Goal: Information Seeking & Learning: Learn about a topic

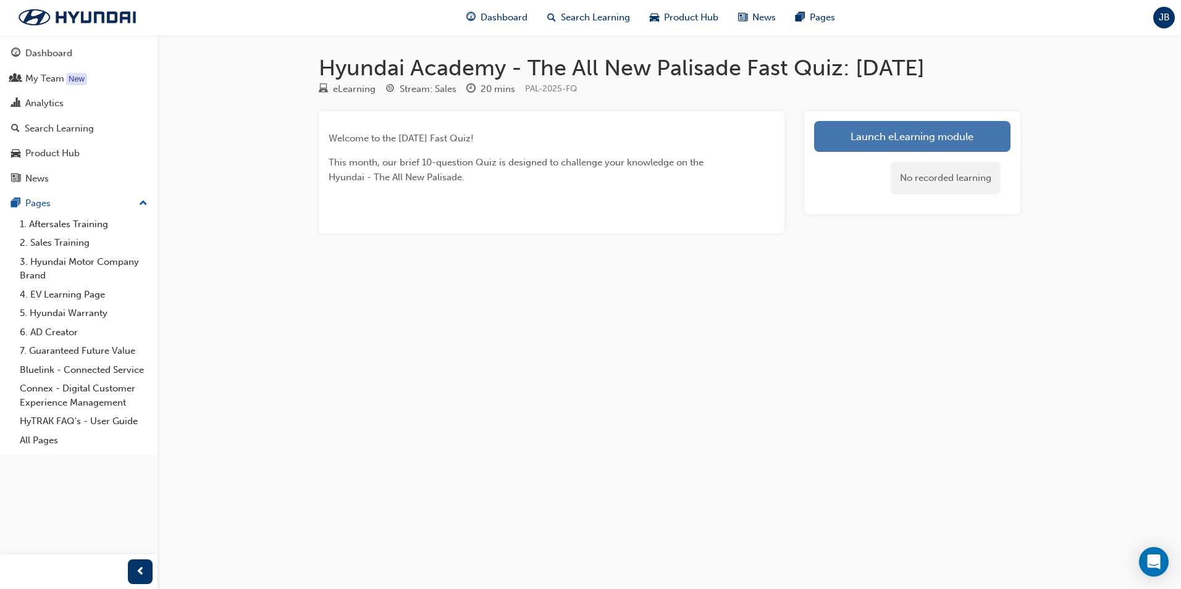
click at [939, 137] on link "Launch eLearning module" at bounding box center [912, 136] width 196 height 31
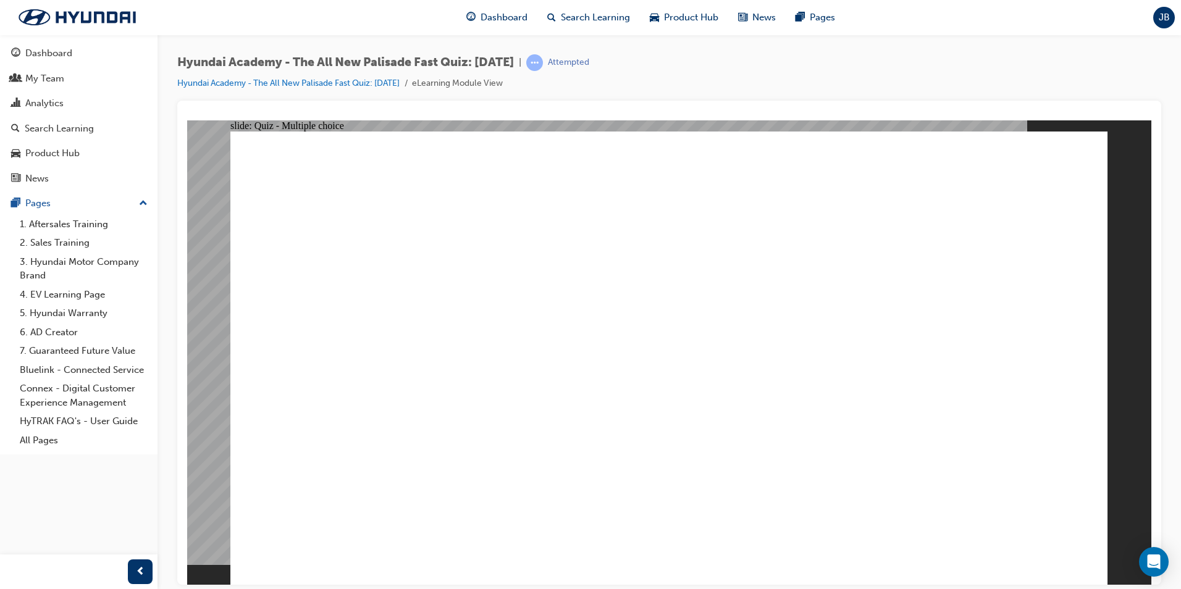
radio input "true"
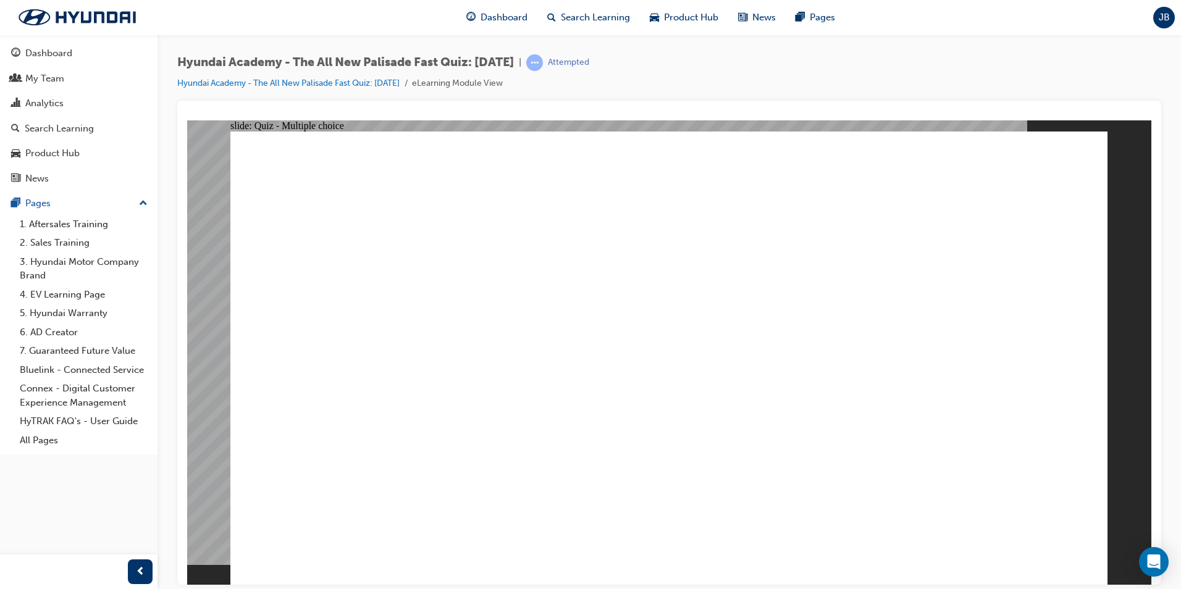
radio input "true"
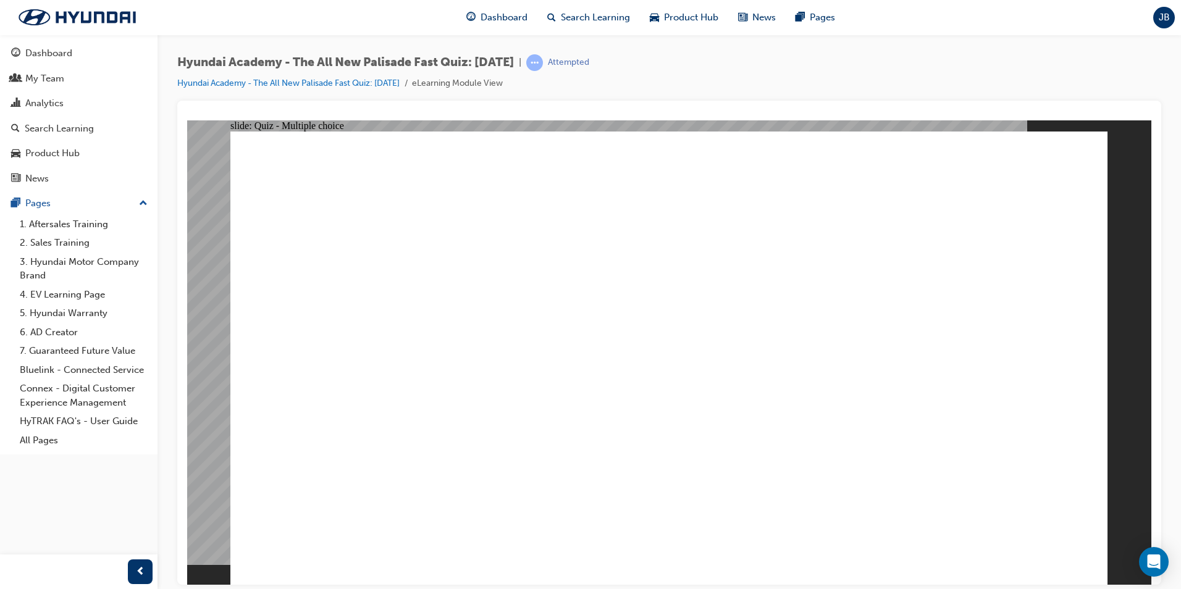
radio input "true"
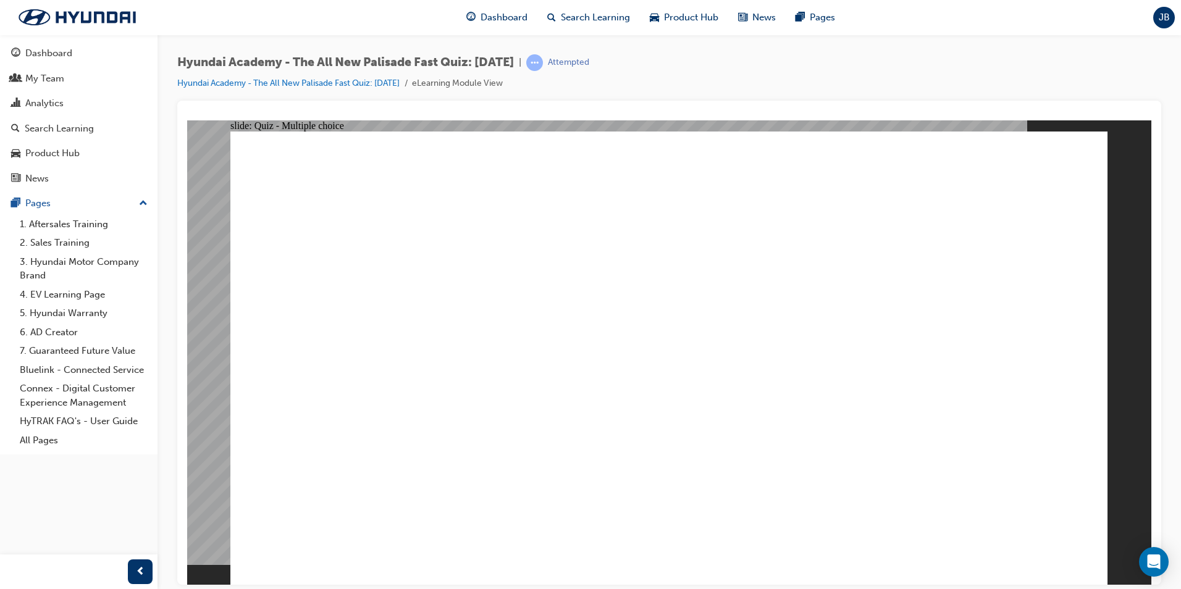
click at [607, 17] on span "Search Learning" at bounding box center [595, 18] width 69 height 14
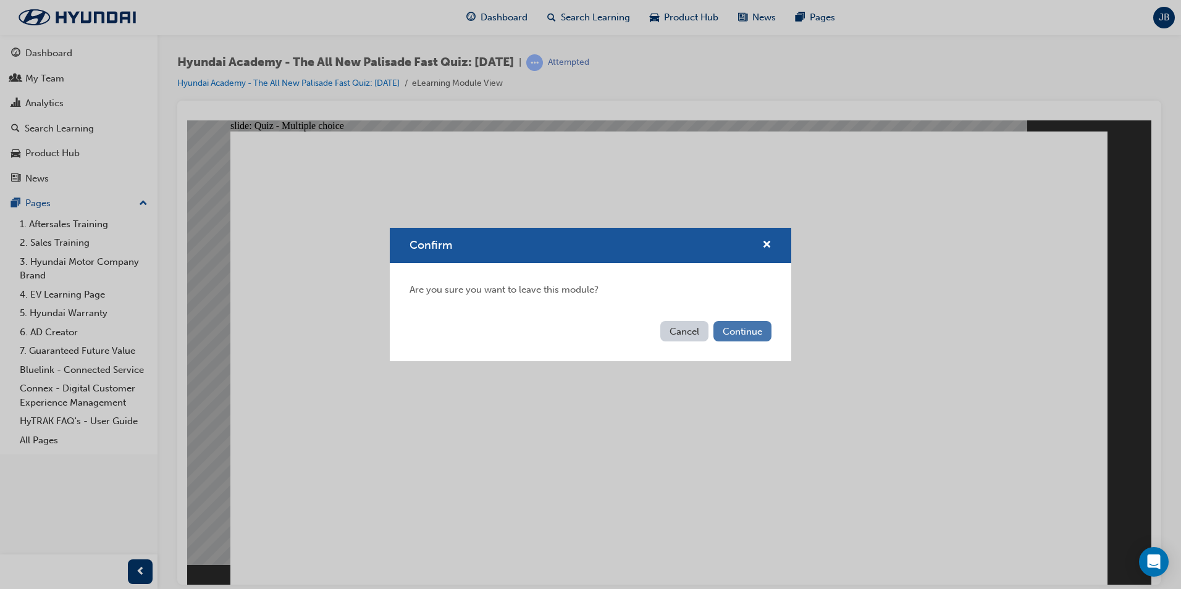
click at [737, 330] on button "Continue" at bounding box center [742, 331] width 58 height 20
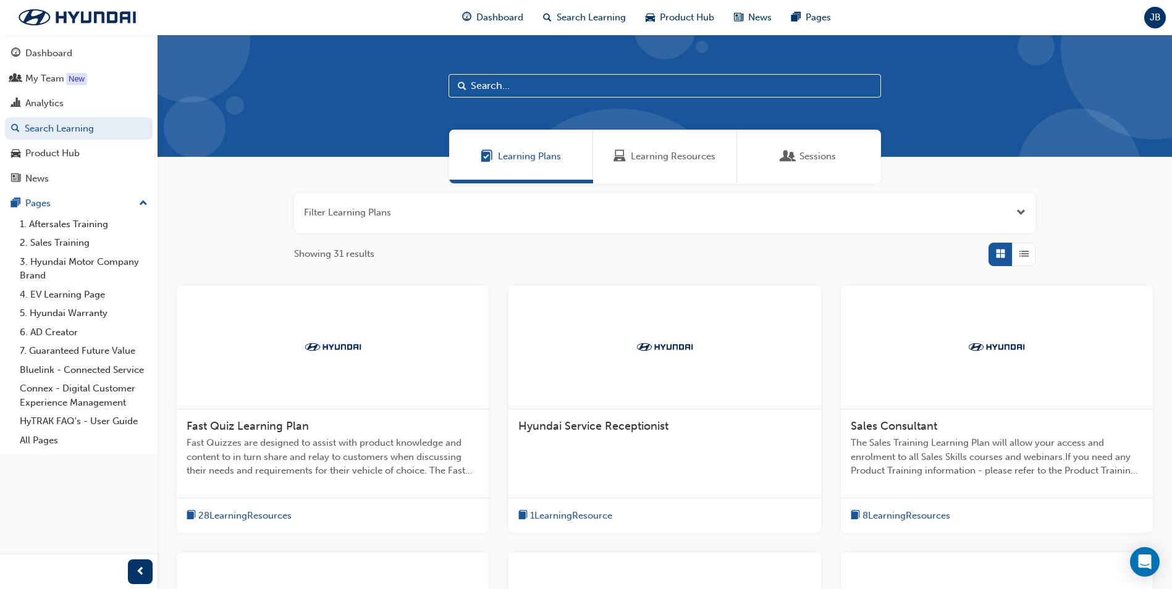
click at [692, 153] on span "Learning Resources" at bounding box center [673, 156] width 85 height 14
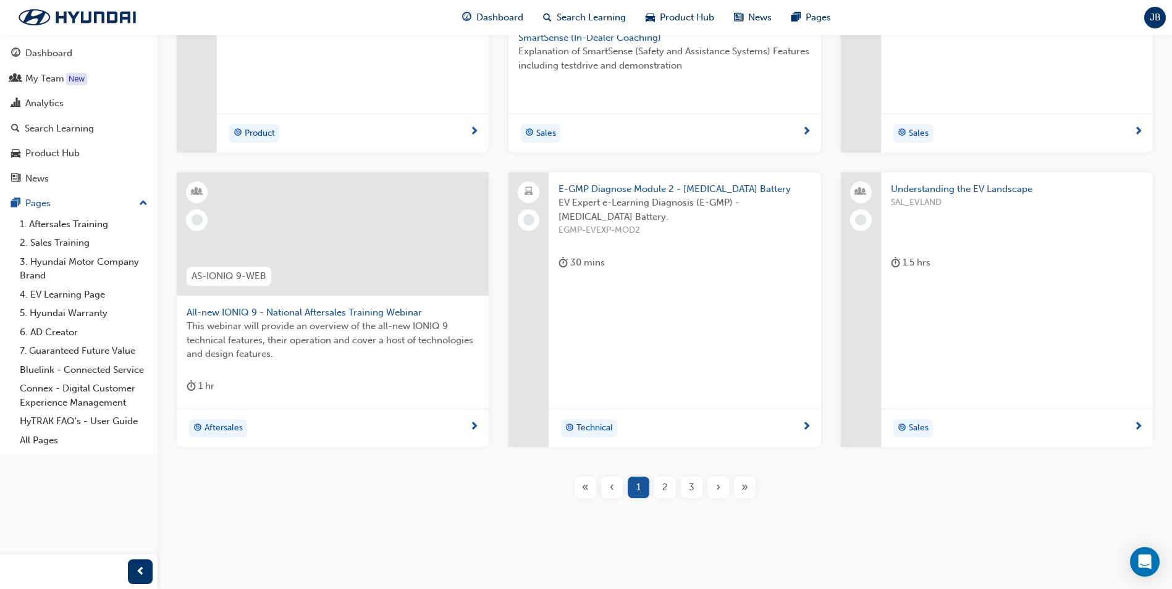
scroll to position [398, 0]
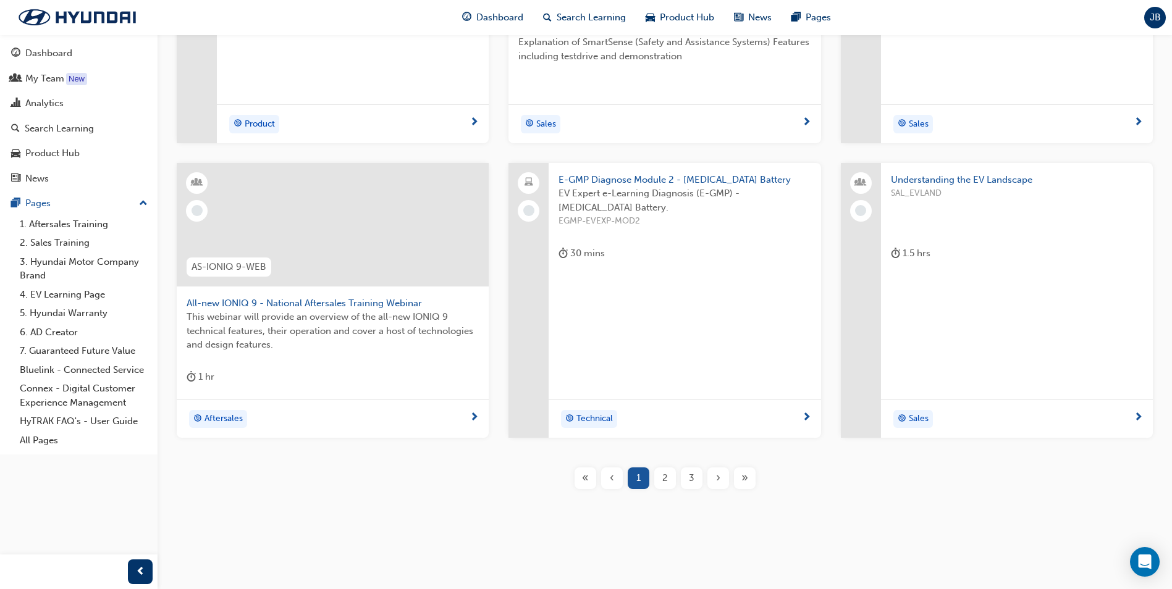
click at [958, 306] on div "Understanding the EV Landscape SAL_EVLAND 1.5 hrs Sales" at bounding box center [1017, 300] width 272 height 275
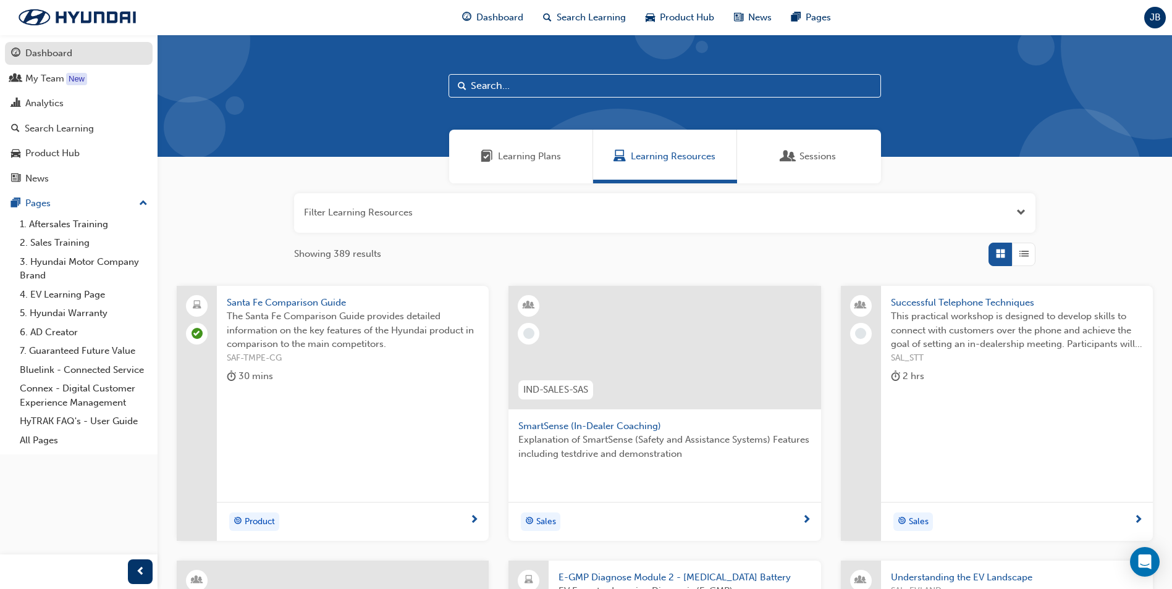
click at [45, 50] on div "Dashboard" at bounding box center [48, 53] width 47 height 14
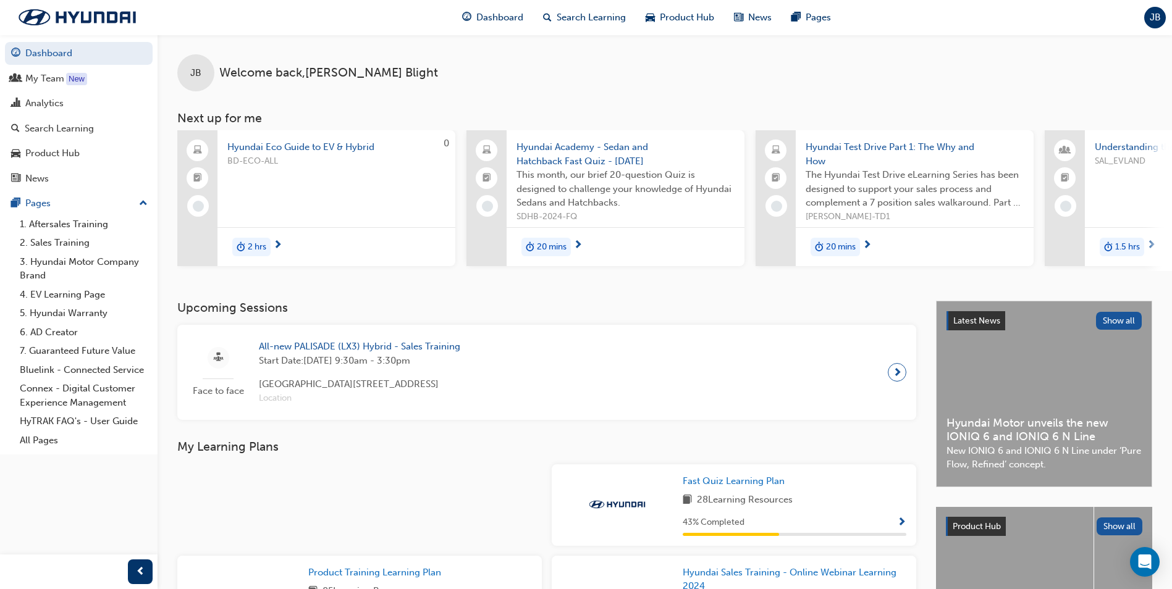
click at [893, 375] on span "next-icon" at bounding box center [897, 372] width 9 height 17
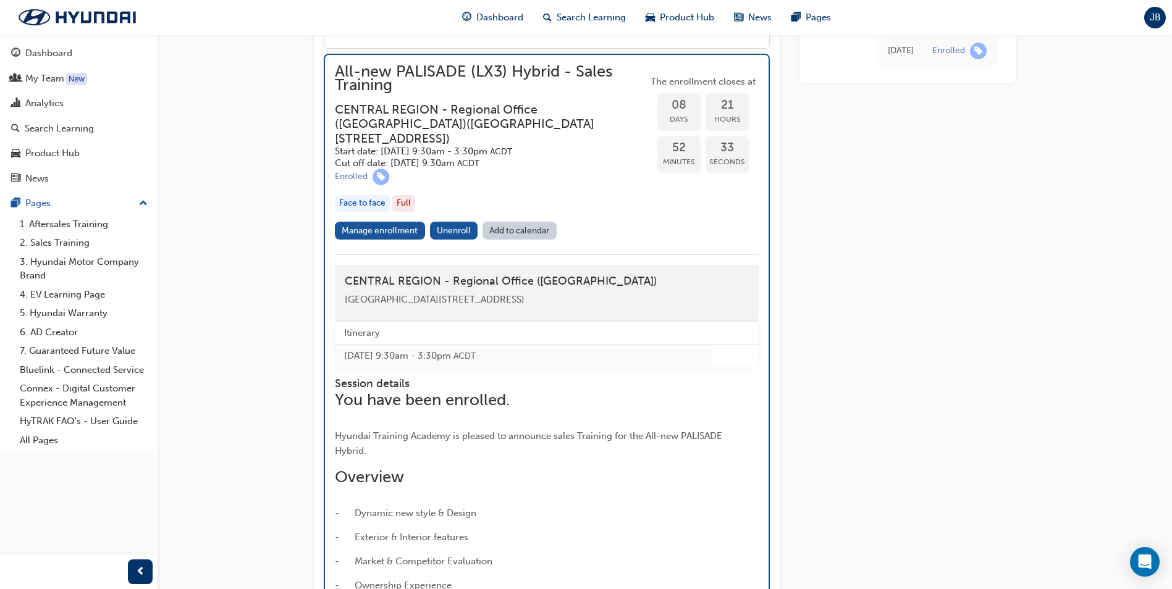
scroll to position [1020, 0]
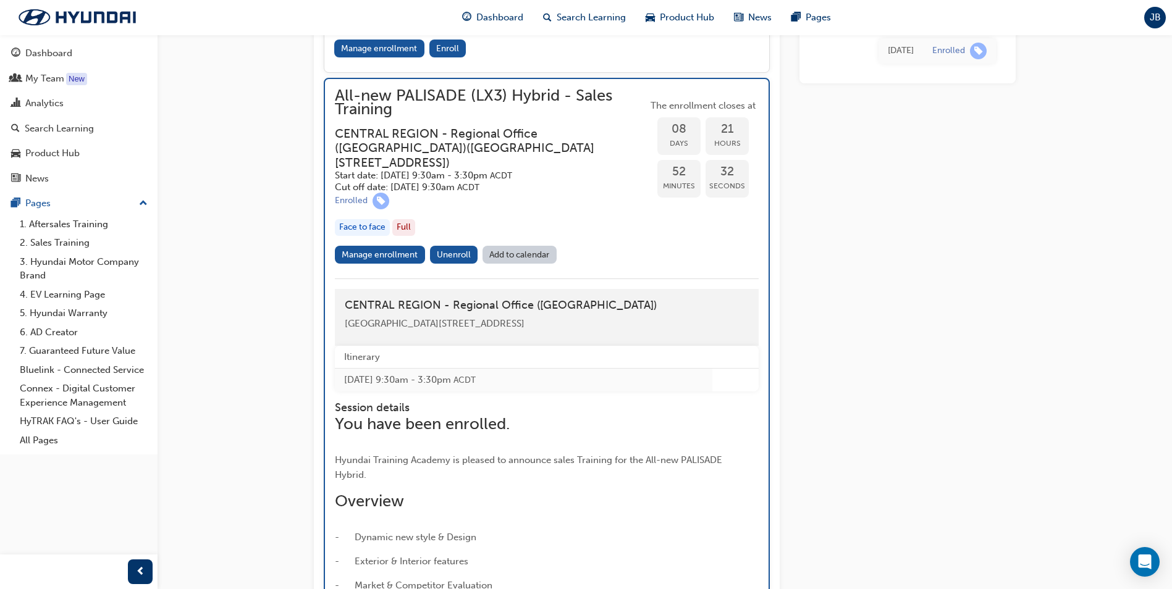
click at [521, 264] on link "Add to calendar" at bounding box center [519, 255] width 74 height 18
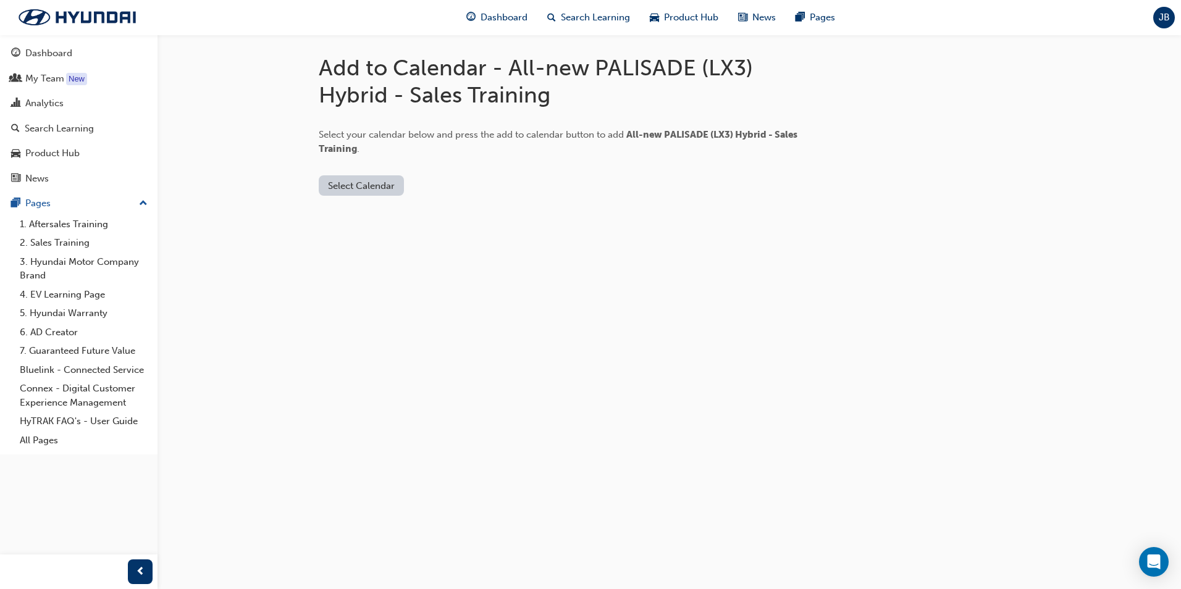
click at [362, 182] on button "Select Calendar" at bounding box center [361, 185] width 85 height 20
click at [369, 216] on div "Outlook.com" at bounding box center [362, 216] width 75 height 14
click at [425, 183] on button "Add to Calendar" at bounding box center [466, 185] width 88 height 20
click at [80, 127] on div "Search Learning" at bounding box center [59, 129] width 69 height 14
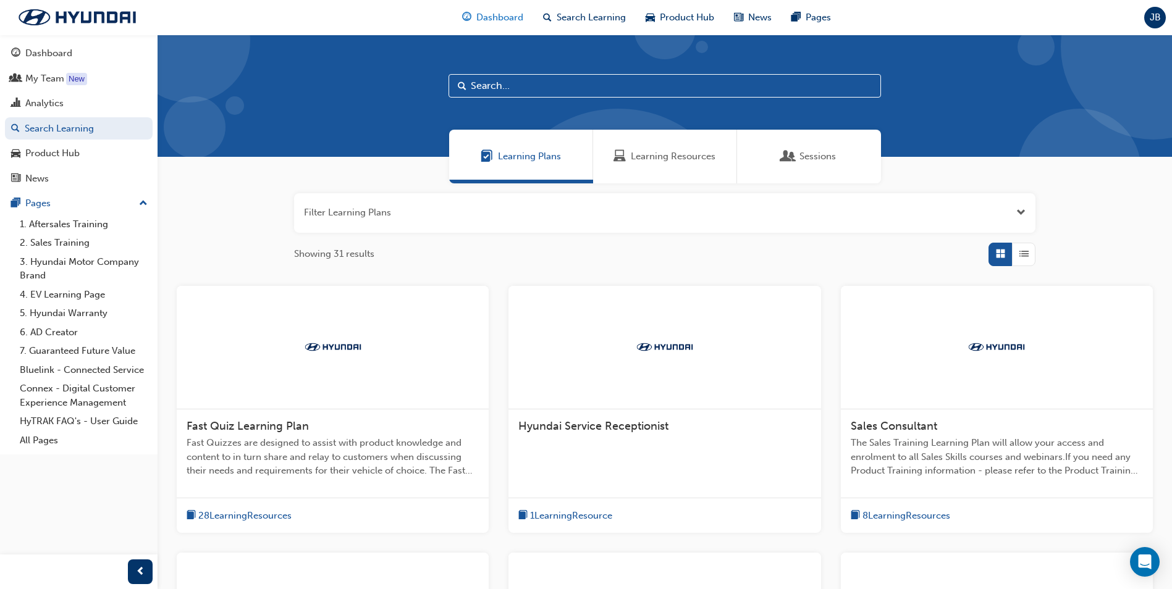
click at [471, 9] on div "Dashboard" at bounding box center [492, 17] width 81 height 25
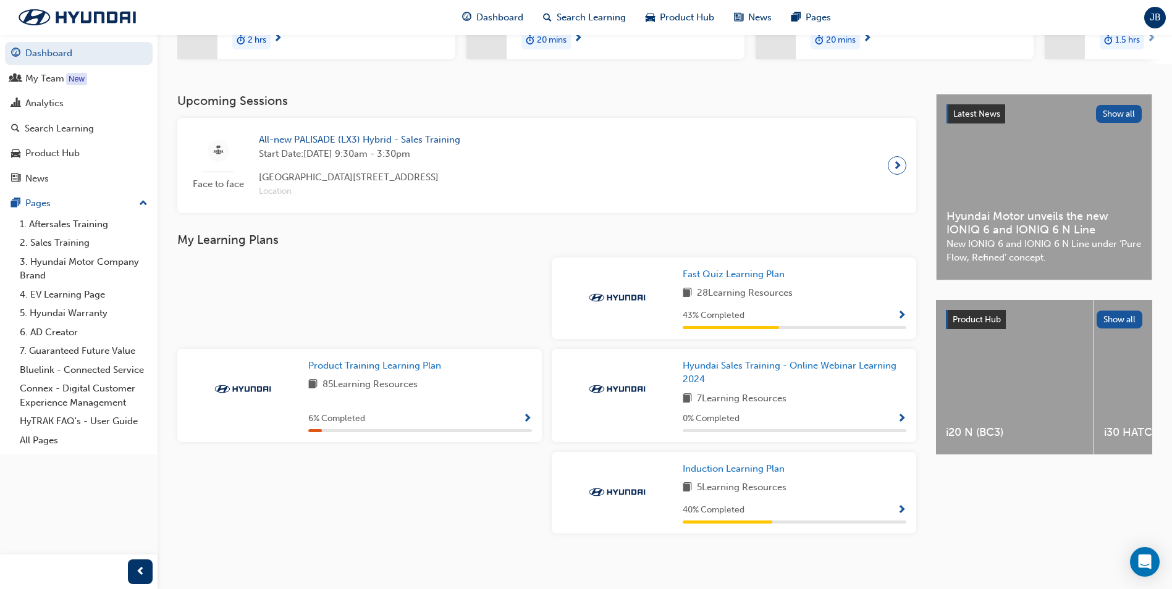
scroll to position [217, 0]
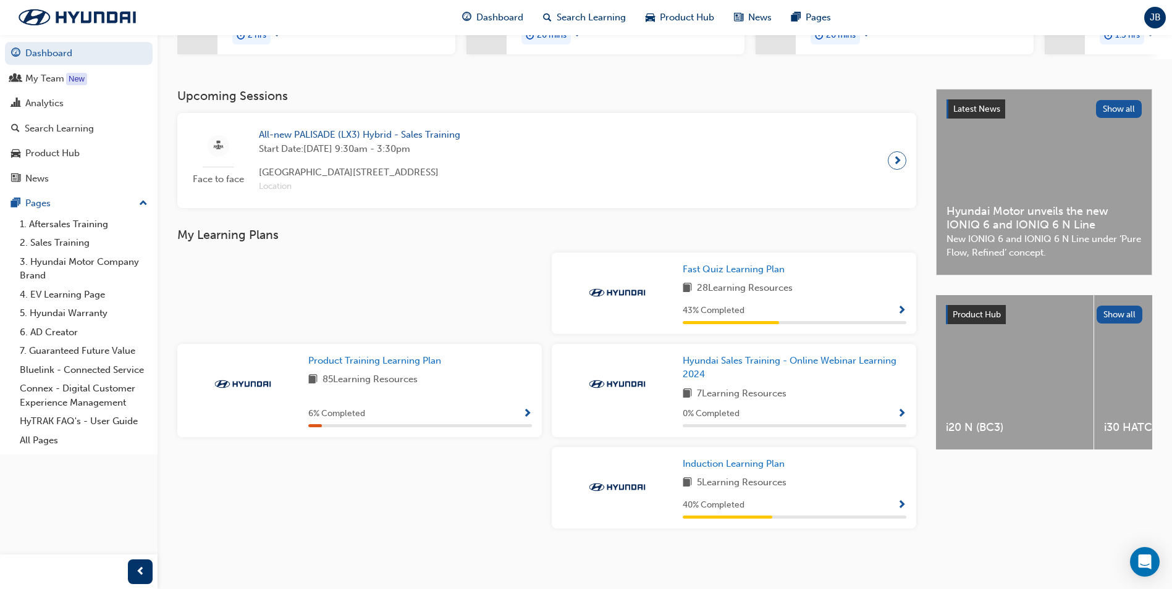
click at [398, 377] on span "85 Learning Resources" at bounding box center [369, 379] width 95 height 15
click at [395, 362] on span "Product Training Learning Plan" at bounding box center [374, 360] width 133 height 11
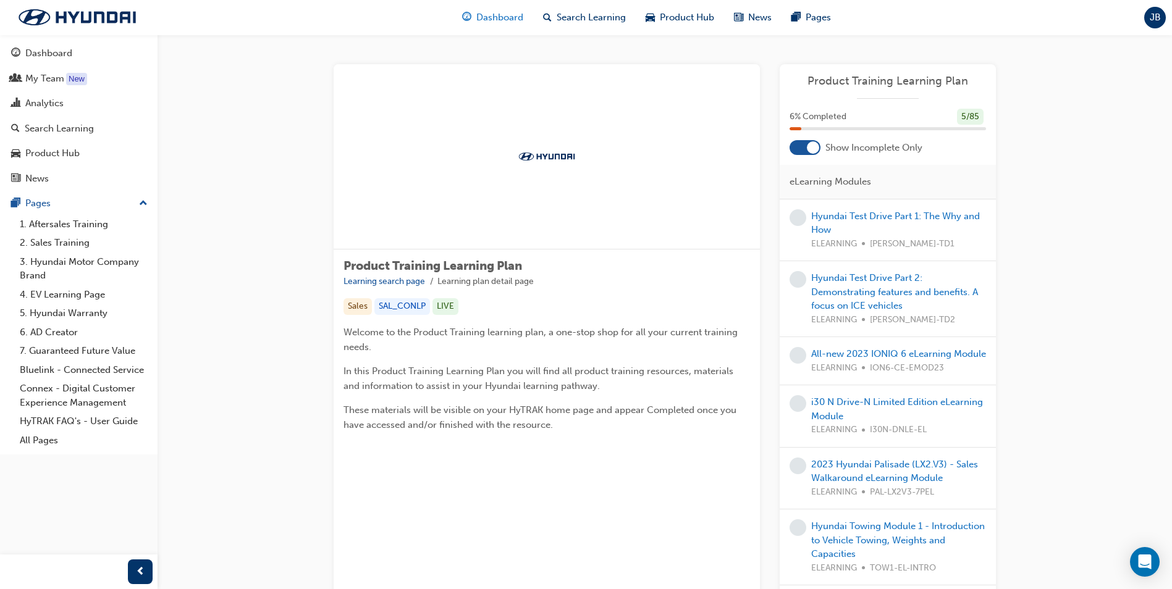
click at [486, 15] on span "Dashboard" at bounding box center [499, 18] width 47 height 14
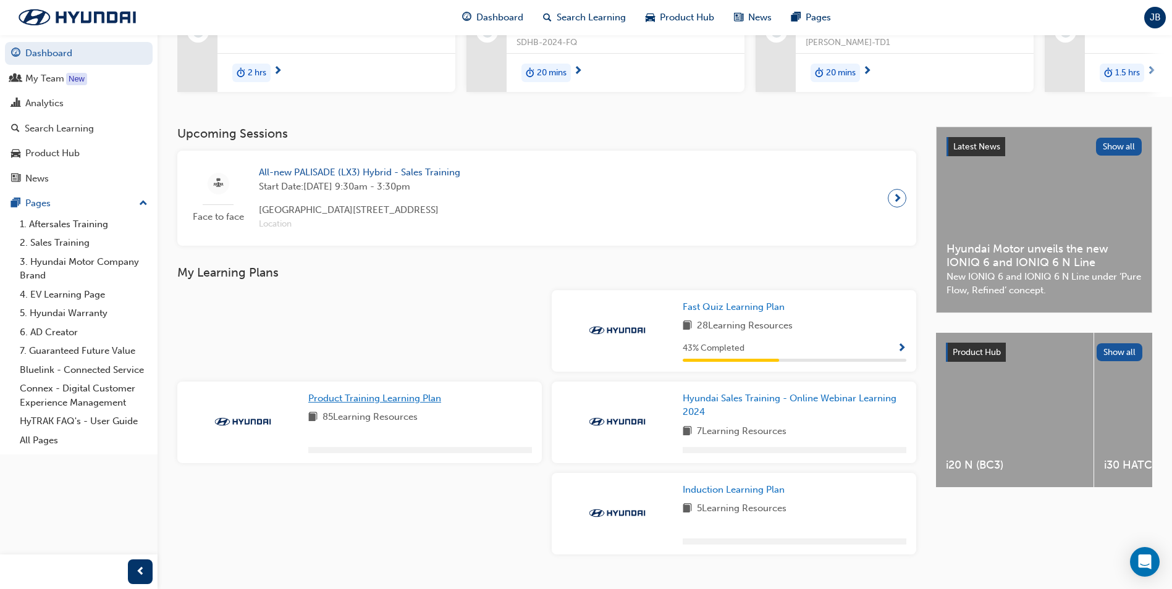
scroll to position [185, 0]
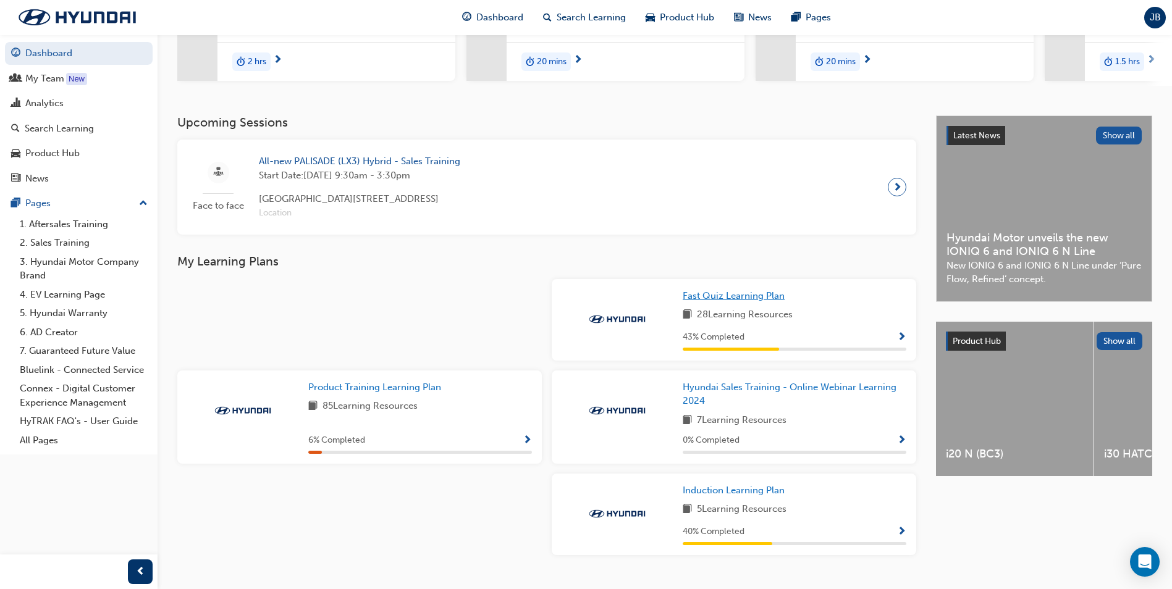
click at [745, 301] on span "Fast Quiz Learning Plan" at bounding box center [734, 295] width 102 height 11
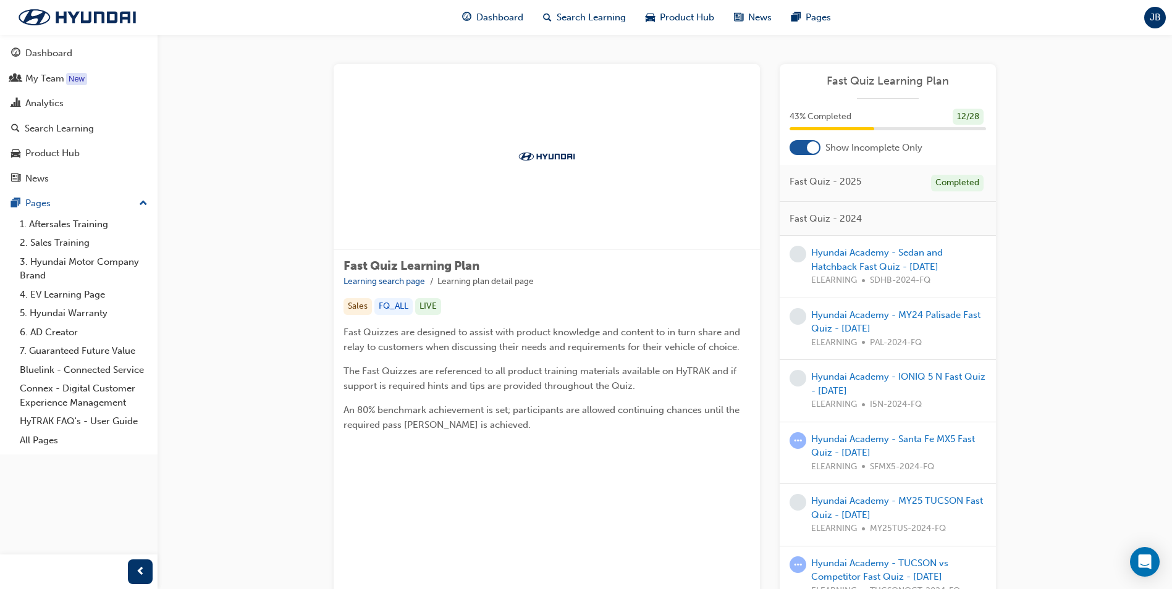
click at [881, 78] on span "Fast Quiz Learning Plan" at bounding box center [887, 81] width 196 height 14
click at [815, 112] on span "43 % Completed" at bounding box center [820, 117] width 62 height 14
click at [452, 213] on div at bounding box center [547, 156] width 426 height 185
click at [488, 16] on span "Dashboard" at bounding box center [499, 18] width 47 height 14
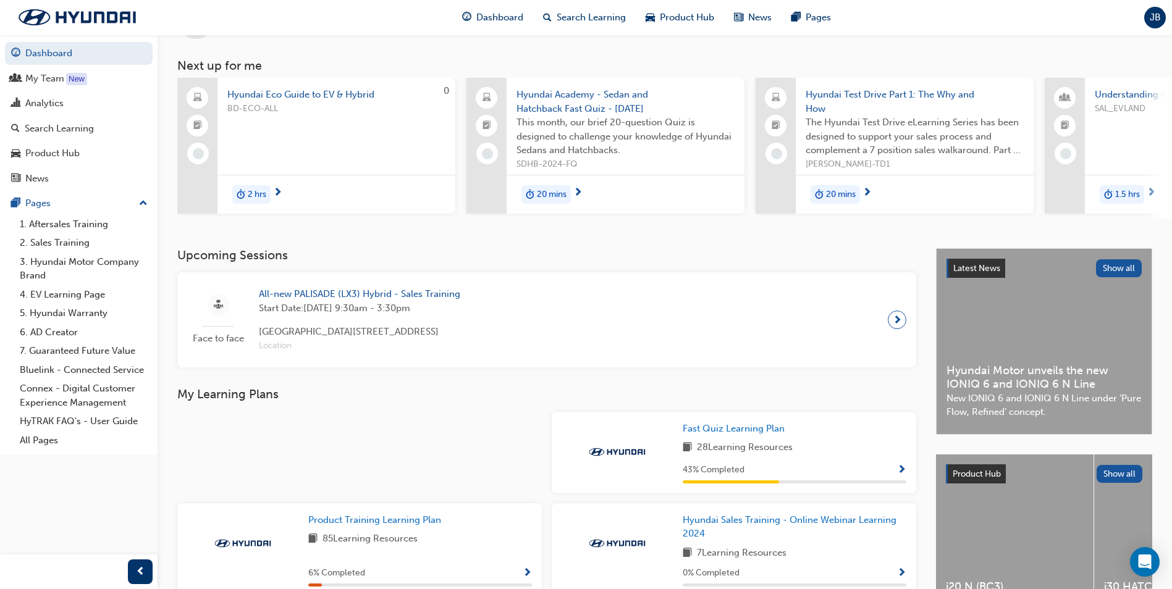
scroll to position [124, 0]
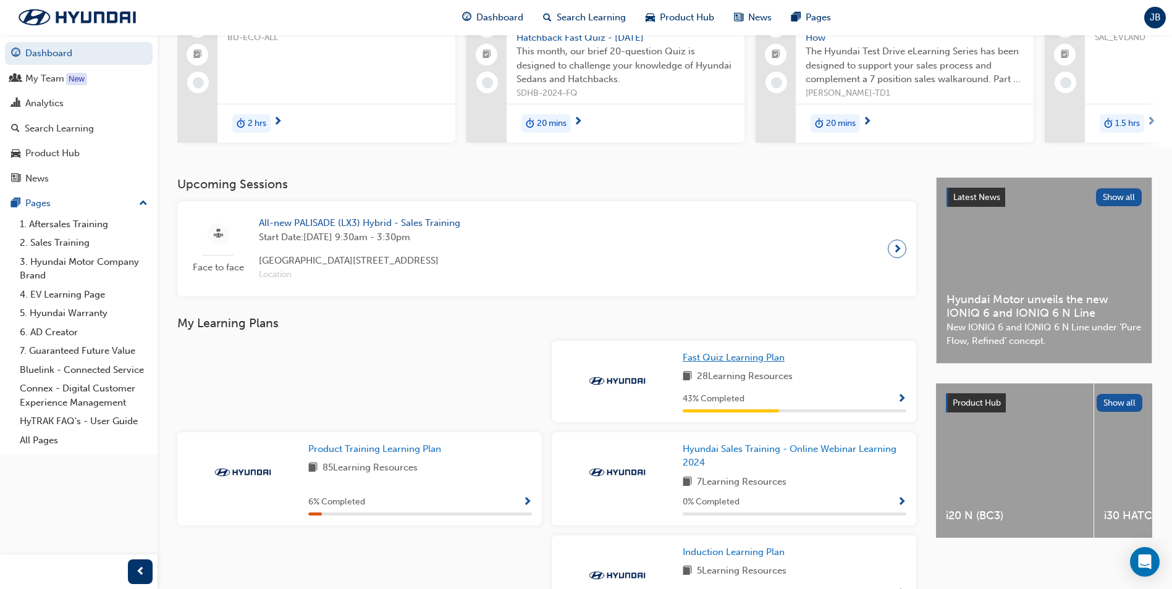
click at [735, 363] on span "Fast Quiz Learning Plan" at bounding box center [734, 357] width 102 height 11
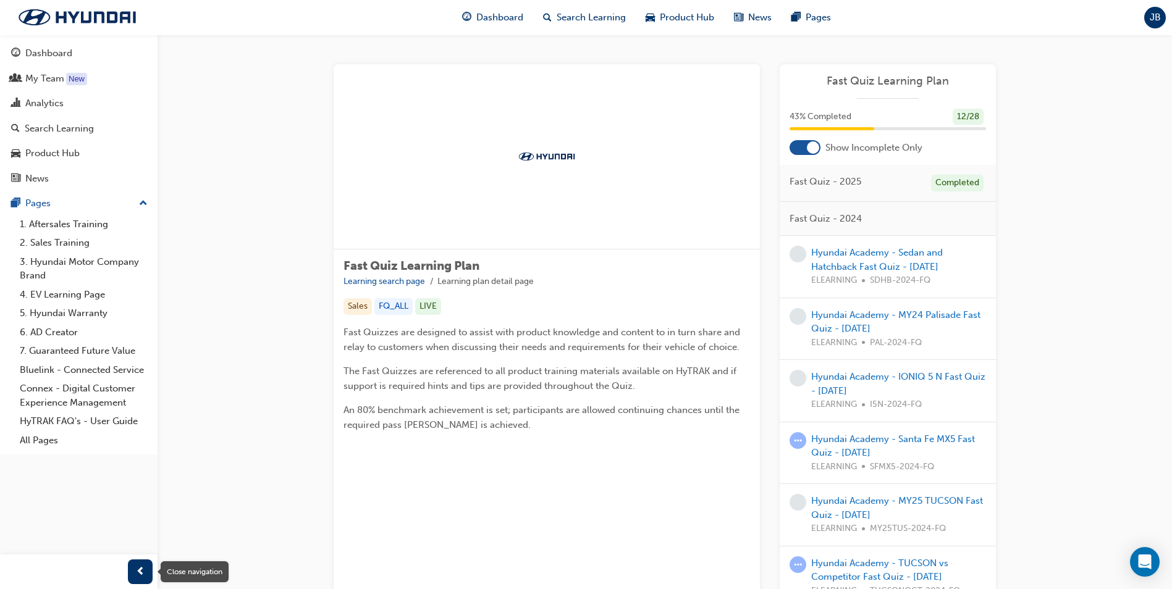
click at [145, 570] on div "button" at bounding box center [140, 572] width 25 height 25
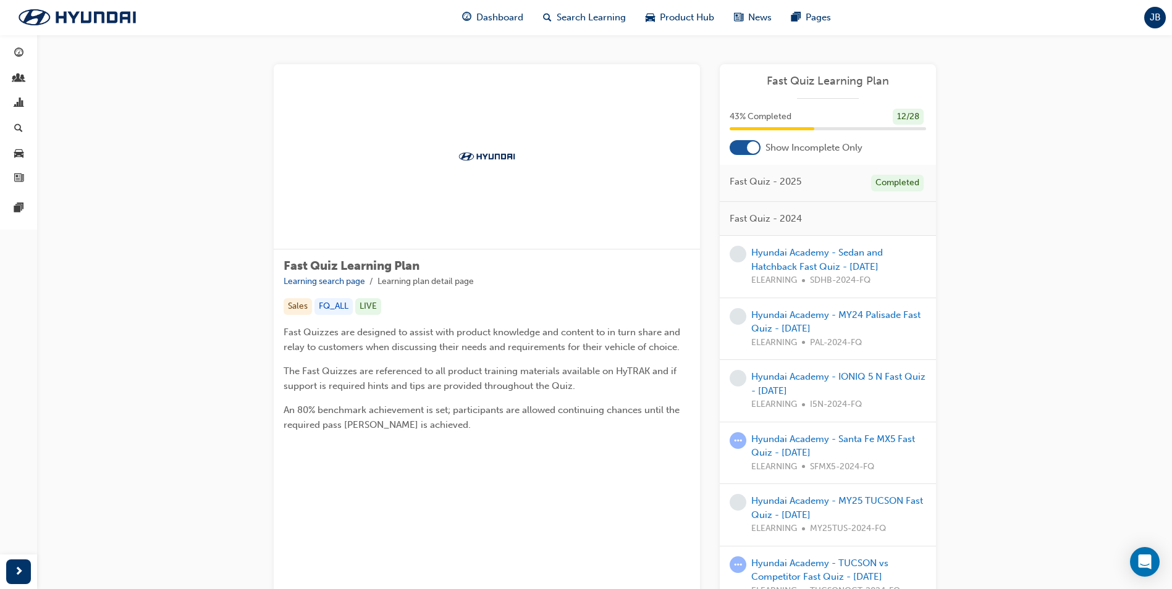
click at [822, 77] on span "Fast Quiz Learning Plan" at bounding box center [827, 81] width 196 height 14
click at [507, 18] on span "Dashboard" at bounding box center [499, 18] width 47 height 14
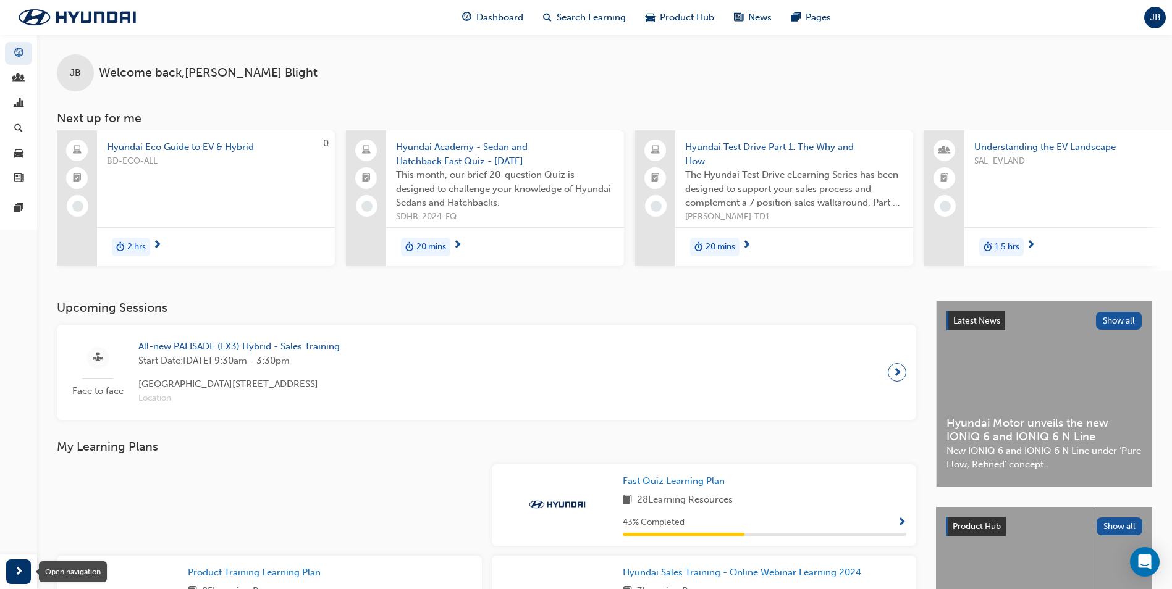
click at [12, 568] on div "button" at bounding box center [18, 572] width 25 height 25
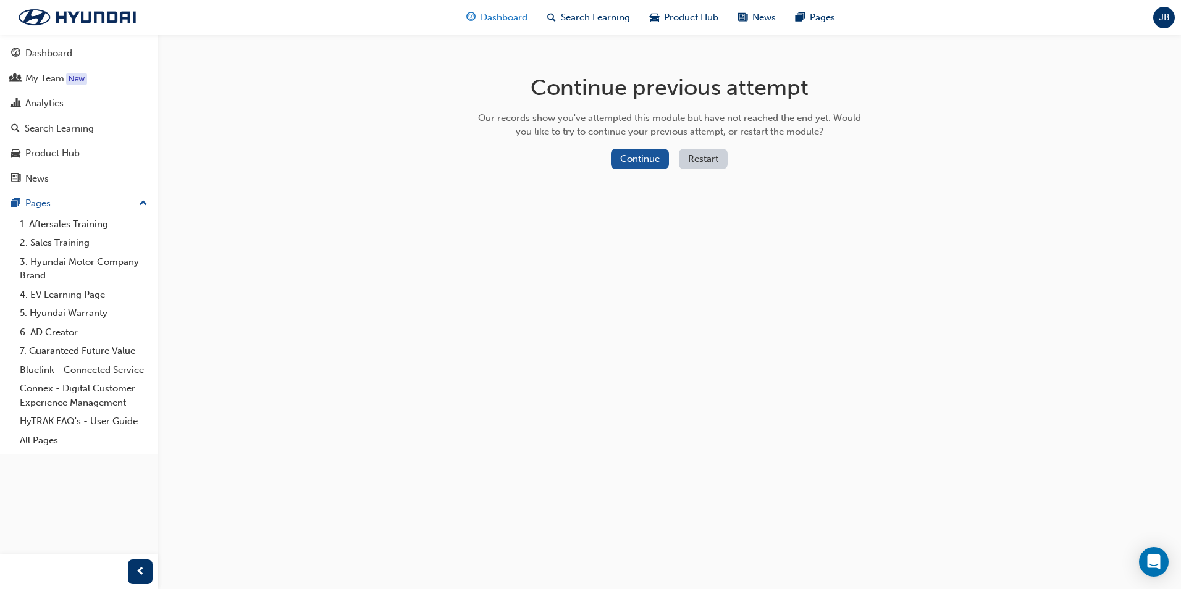
click at [493, 19] on span "Dashboard" at bounding box center [504, 18] width 47 height 14
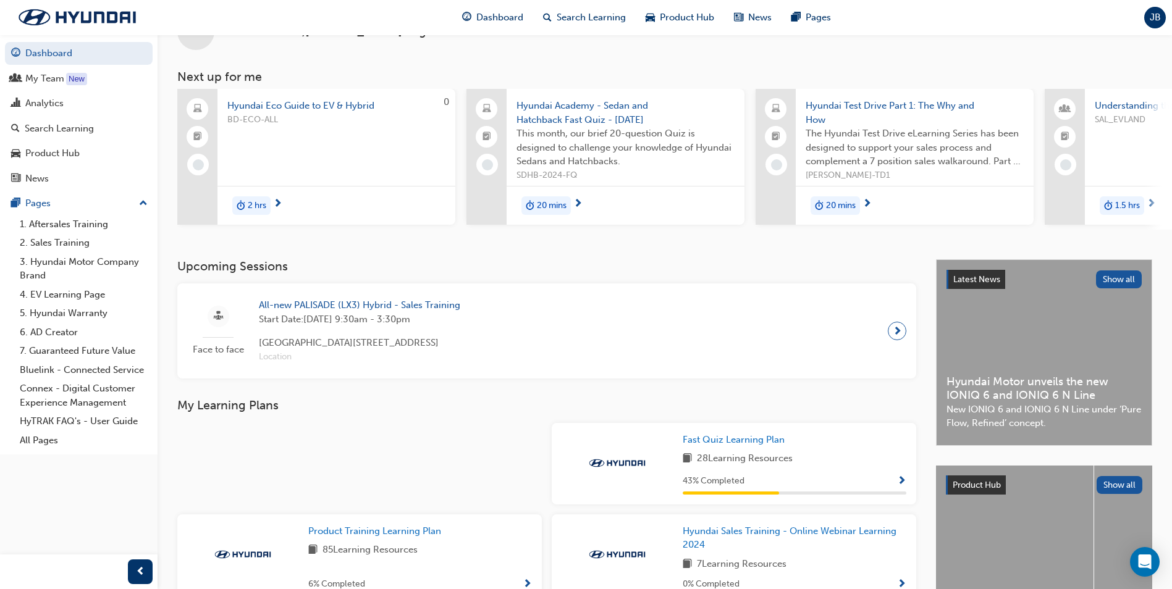
scroll to position [62, 0]
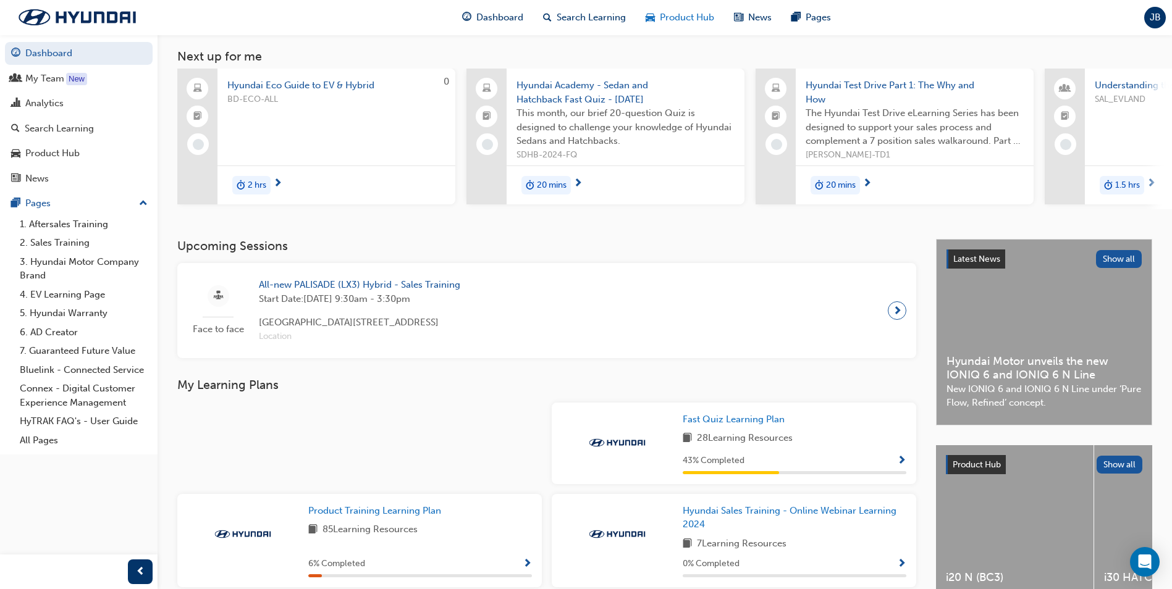
click at [682, 16] on span "Product Hub" at bounding box center [687, 18] width 54 height 14
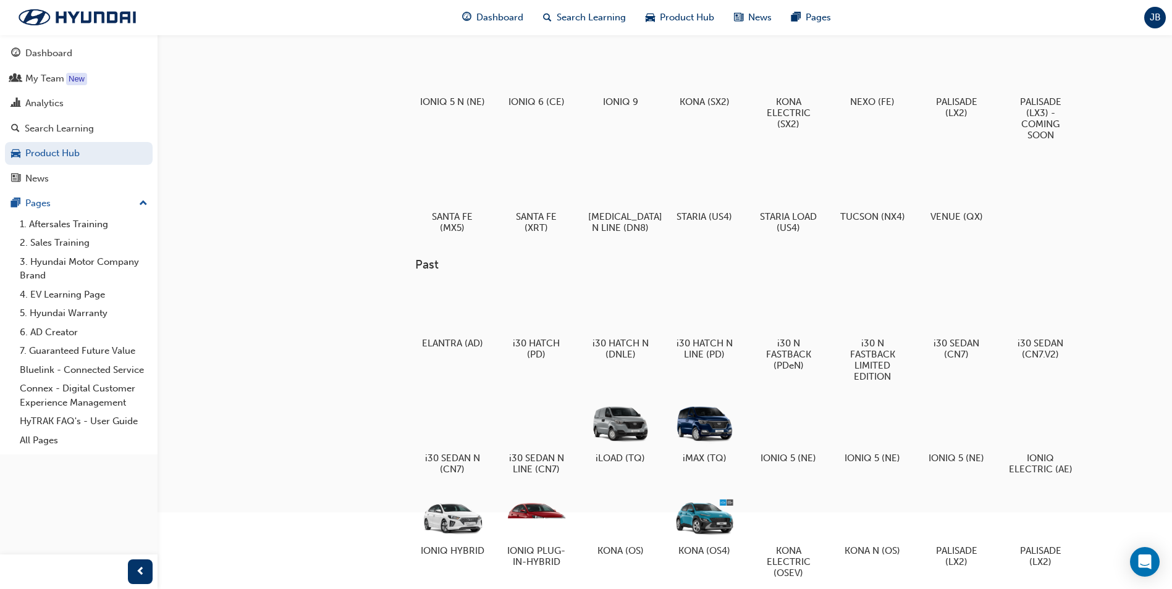
scroll to position [123, 0]
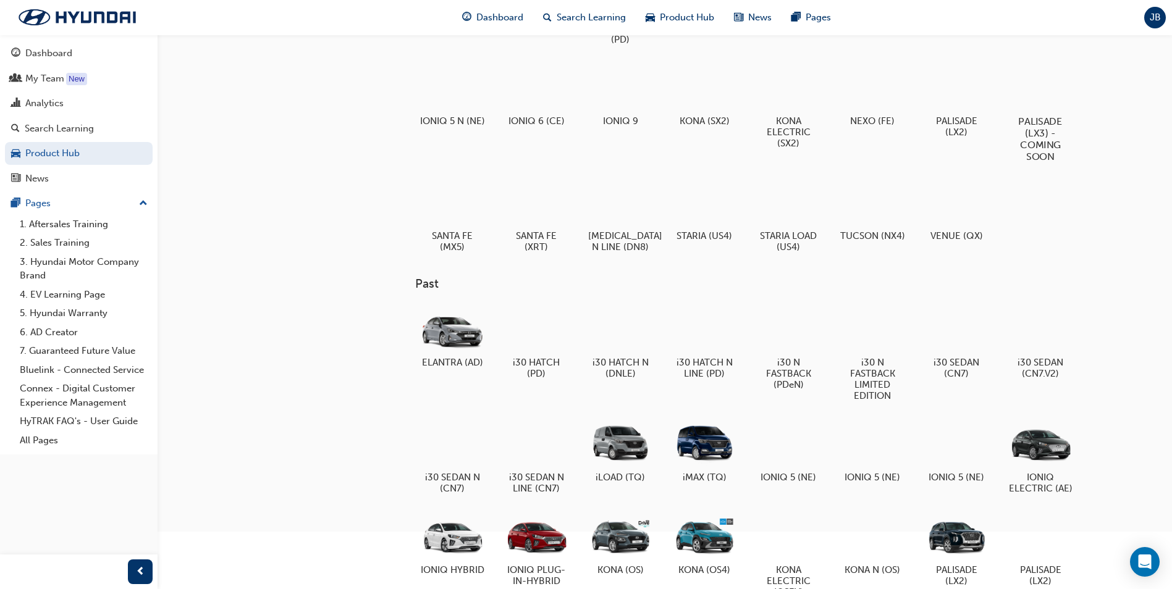
click at [1056, 108] on div at bounding box center [1040, 85] width 69 height 49
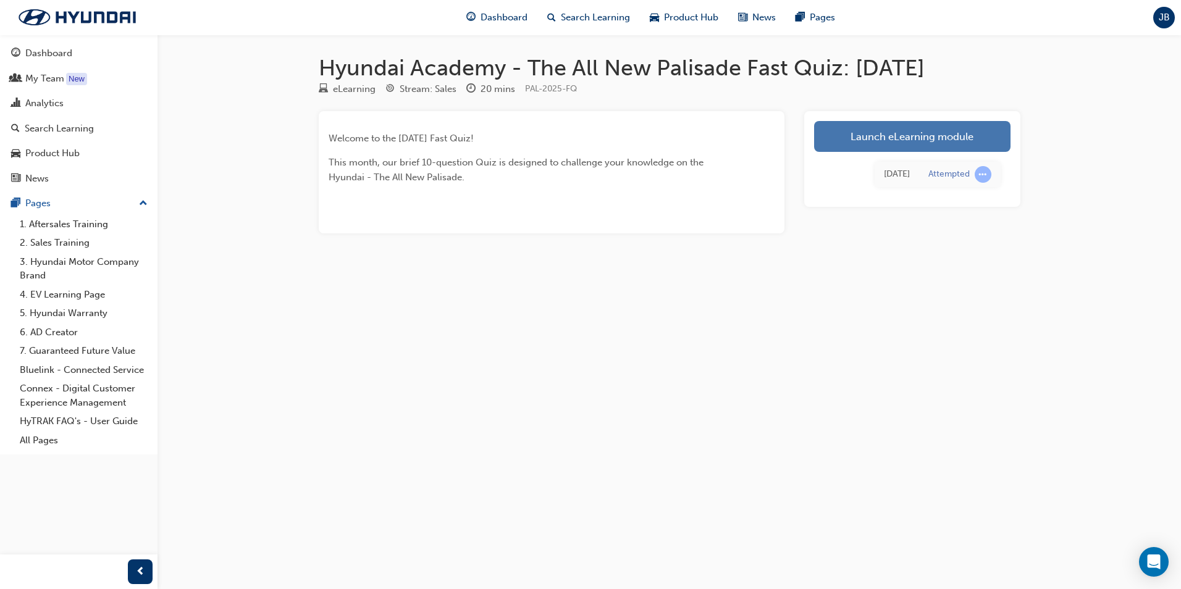
click at [906, 131] on link "Launch eLearning module" at bounding box center [912, 136] width 196 height 31
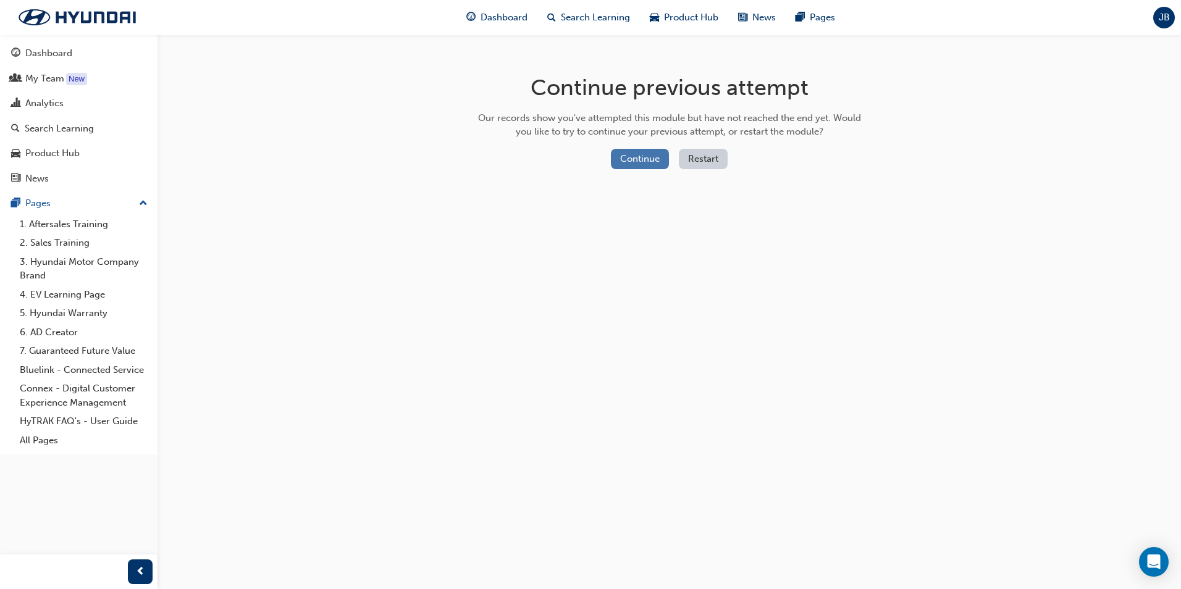
click at [631, 156] on button "Continue" at bounding box center [640, 159] width 58 height 20
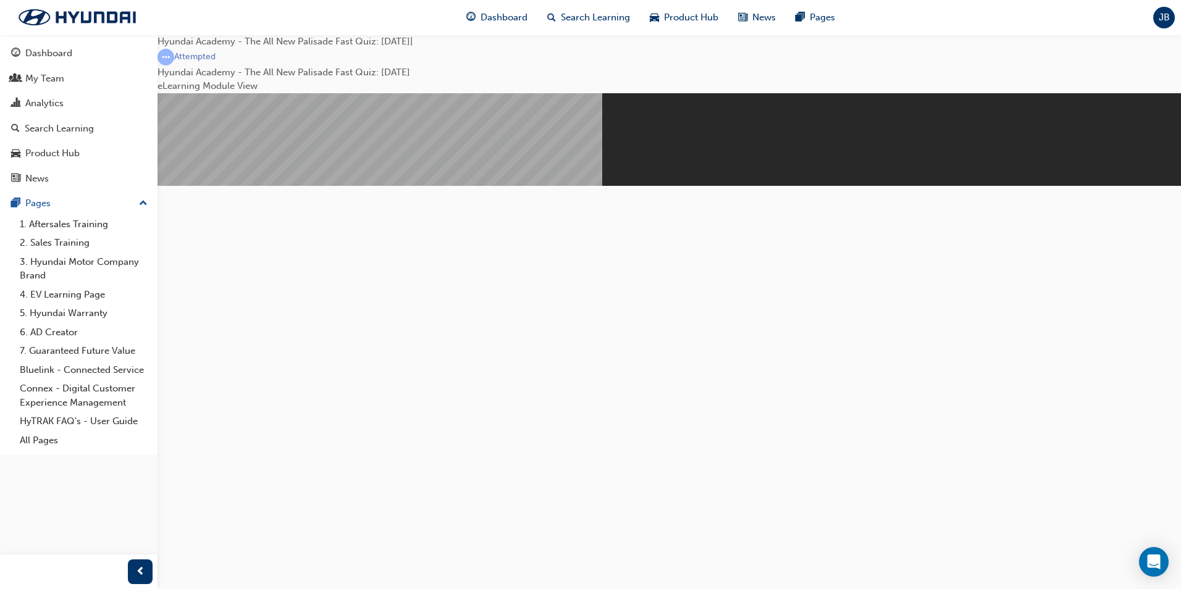
click at [204, 482] on button "Resume" at bounding box center [181, 489] width 47 height 15
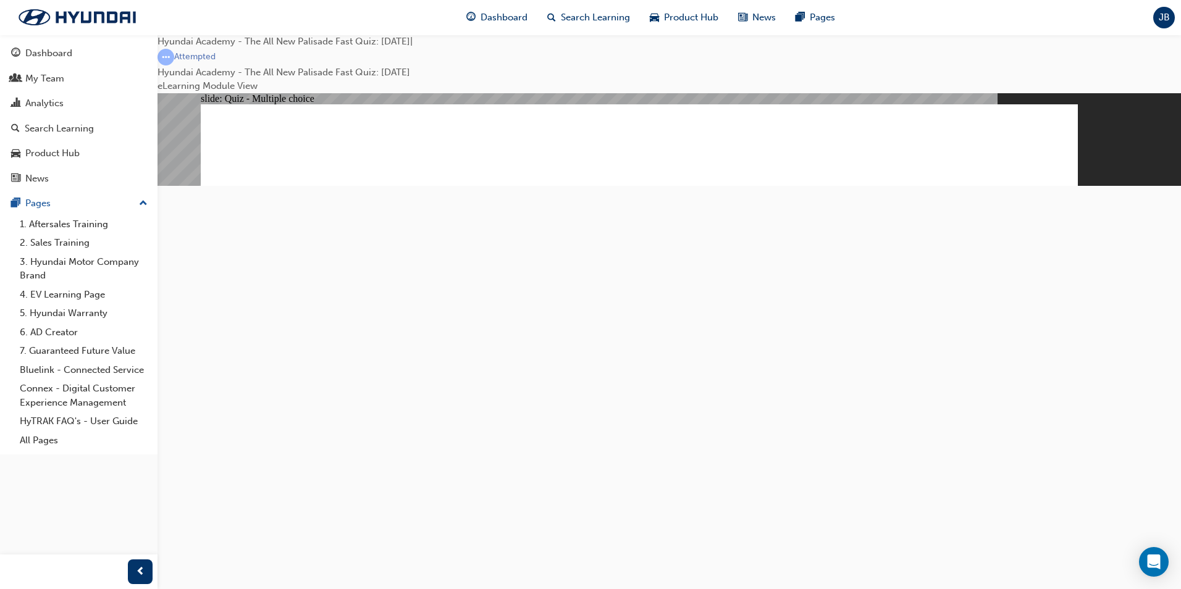
checkbox input "true"
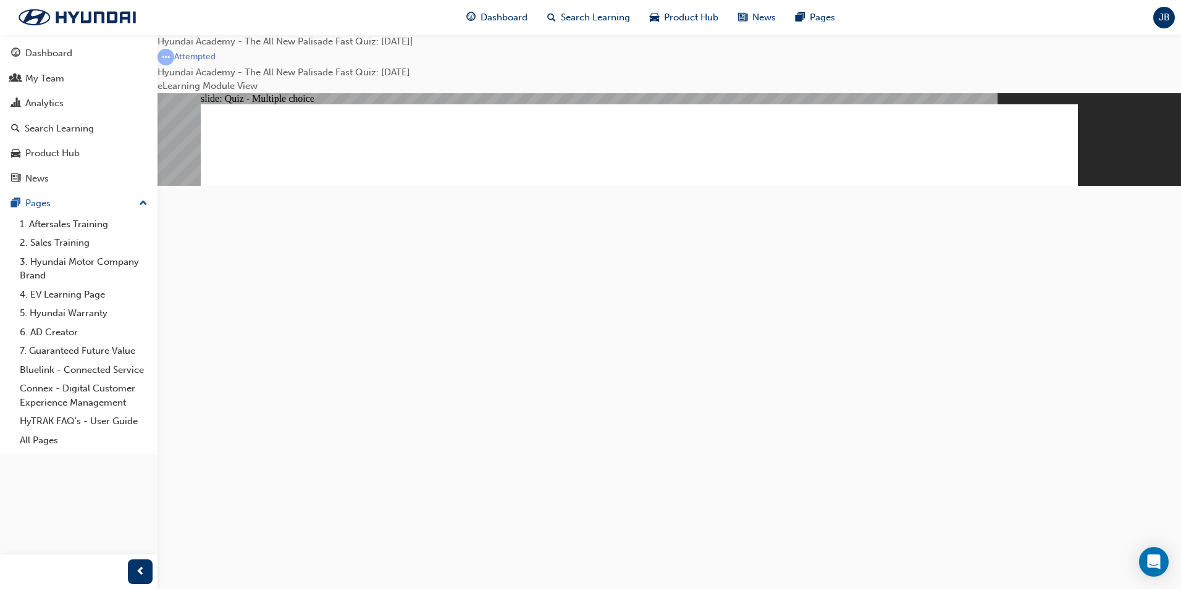
checkbox input "true"
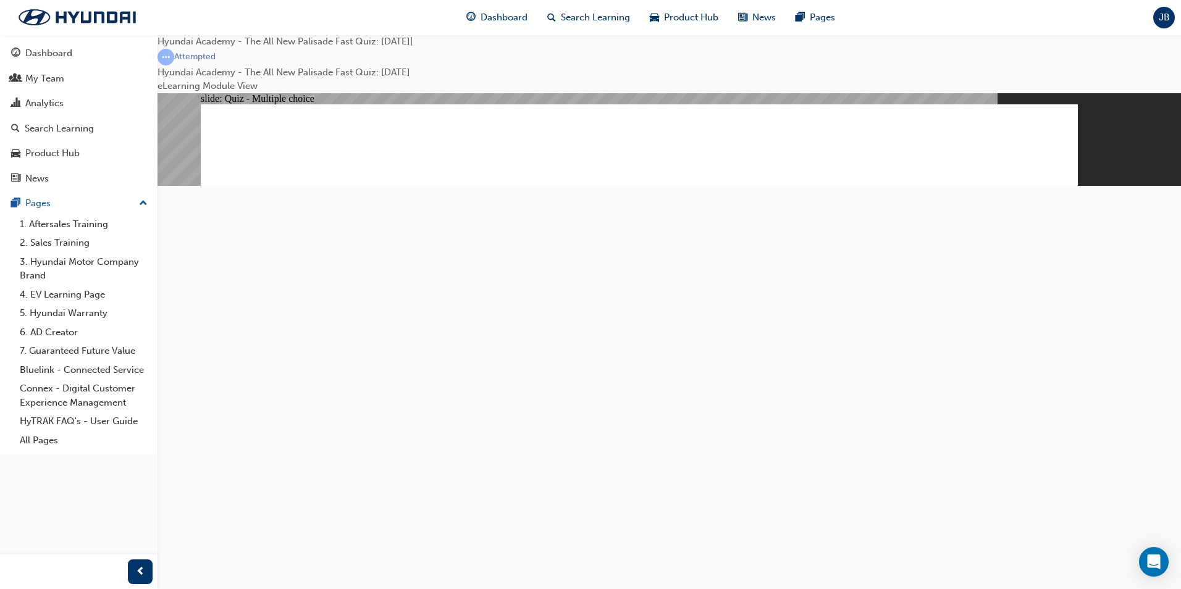
checkbox input "true"
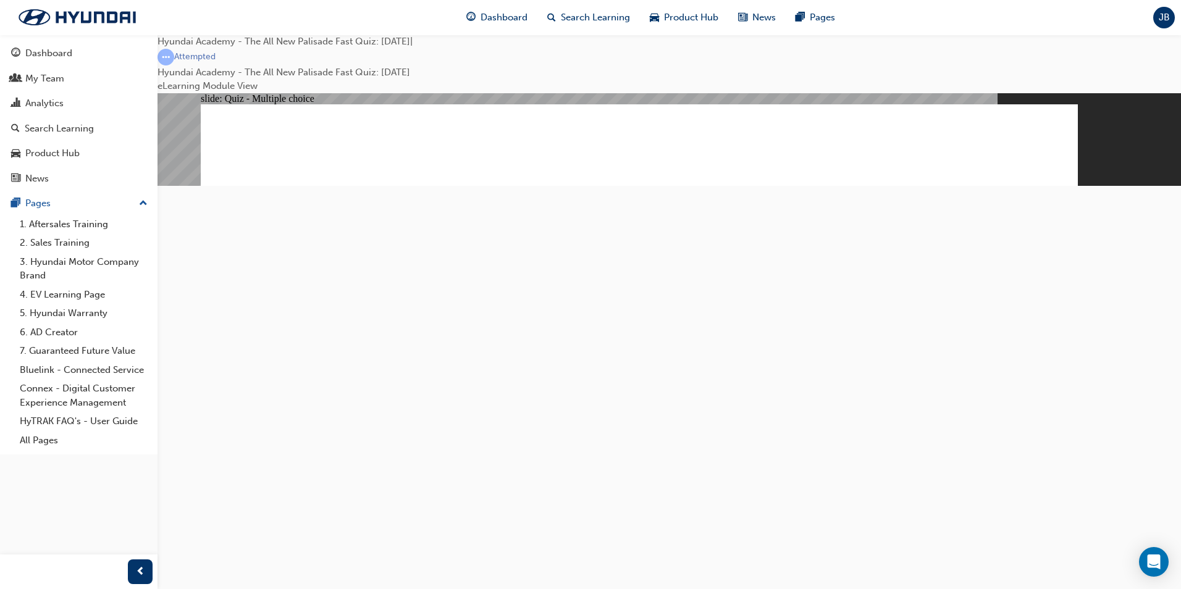
checkbox input "false"
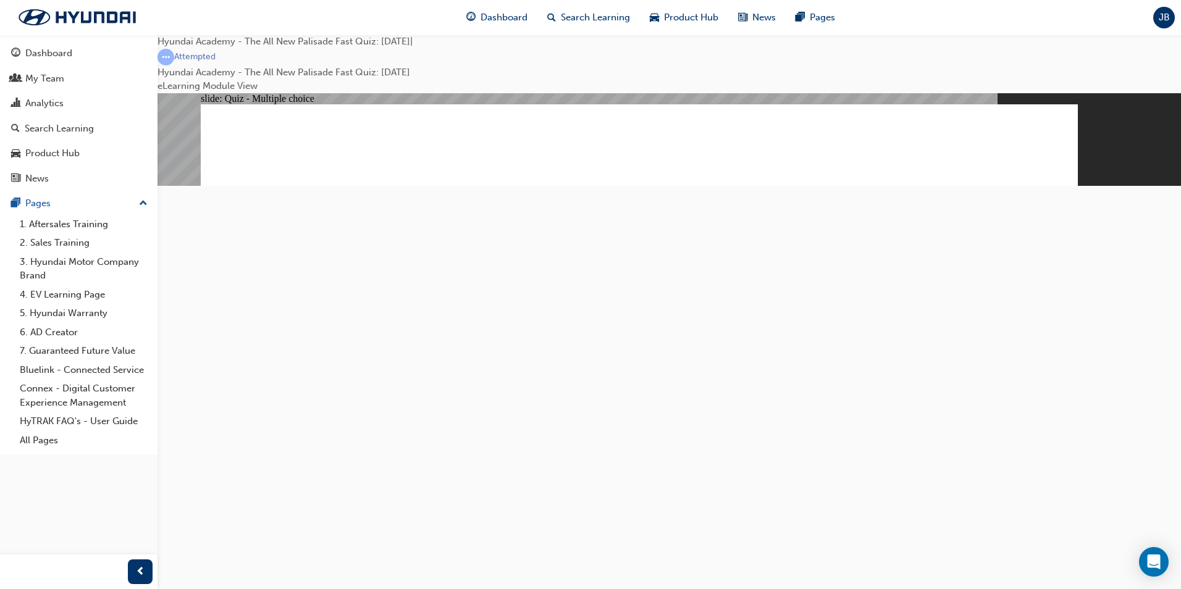
checkbox input "false"
click at [697, 17] on span "Product Hub" at bounding box center [691, 18] width 54 height 14
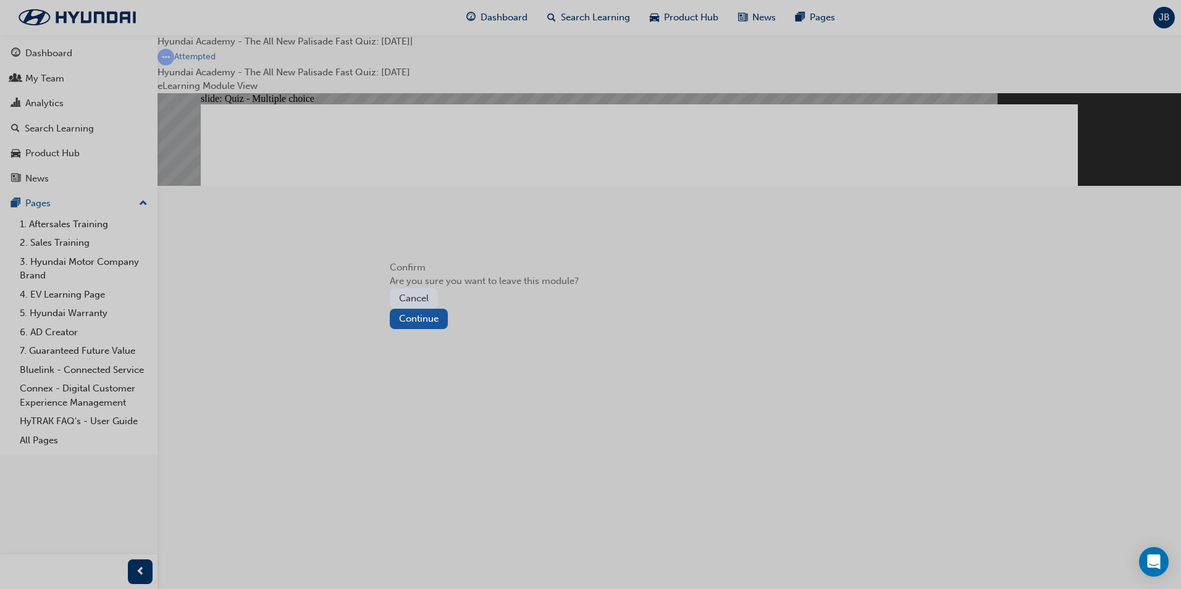
click at [438, 309] on button "Cancel" at bounding box center [414, 298] width 48 height 20
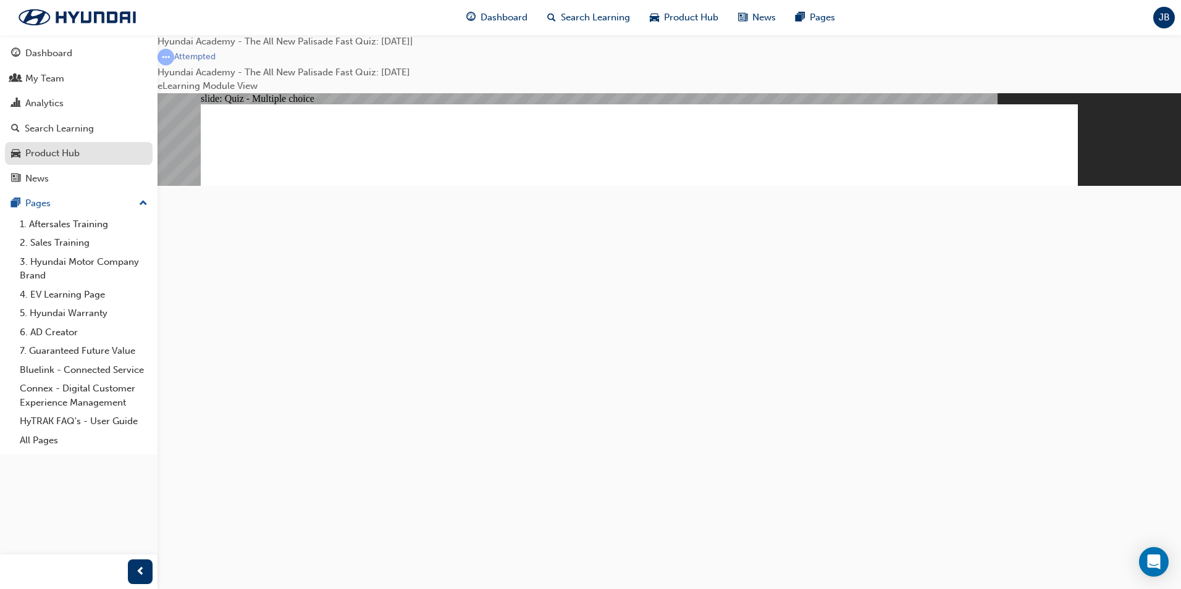
click at [72, 146] on div "Product Hub" at bounding box center [52, 153] width 54 height 14
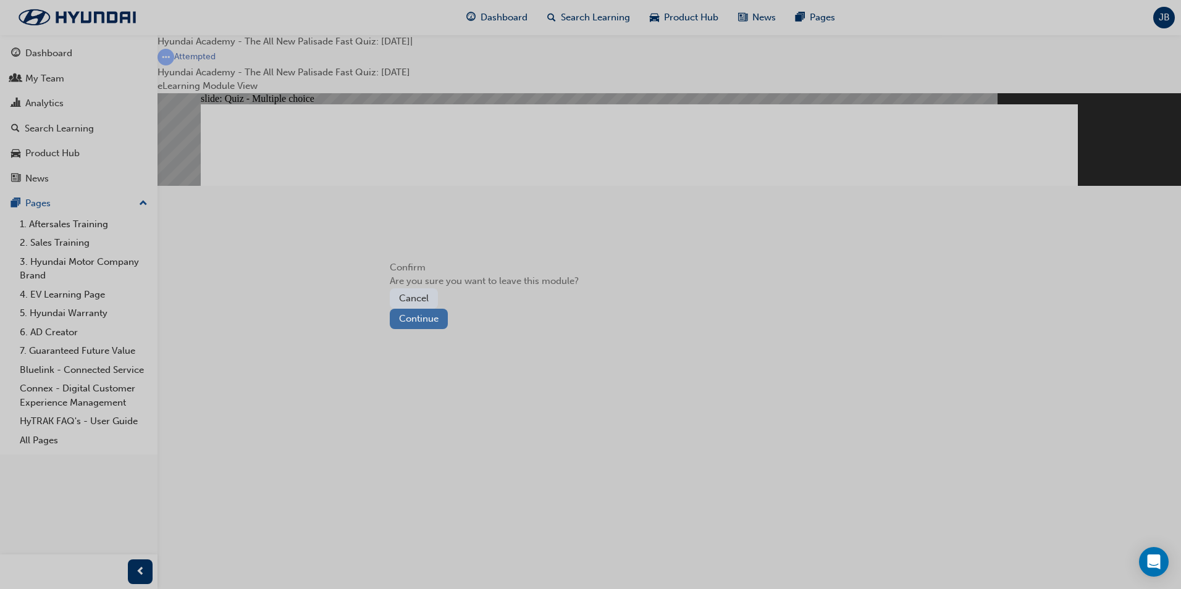
click at [448, 327] on button "Continue" at bounding box center [419, 319] width 58 height 20
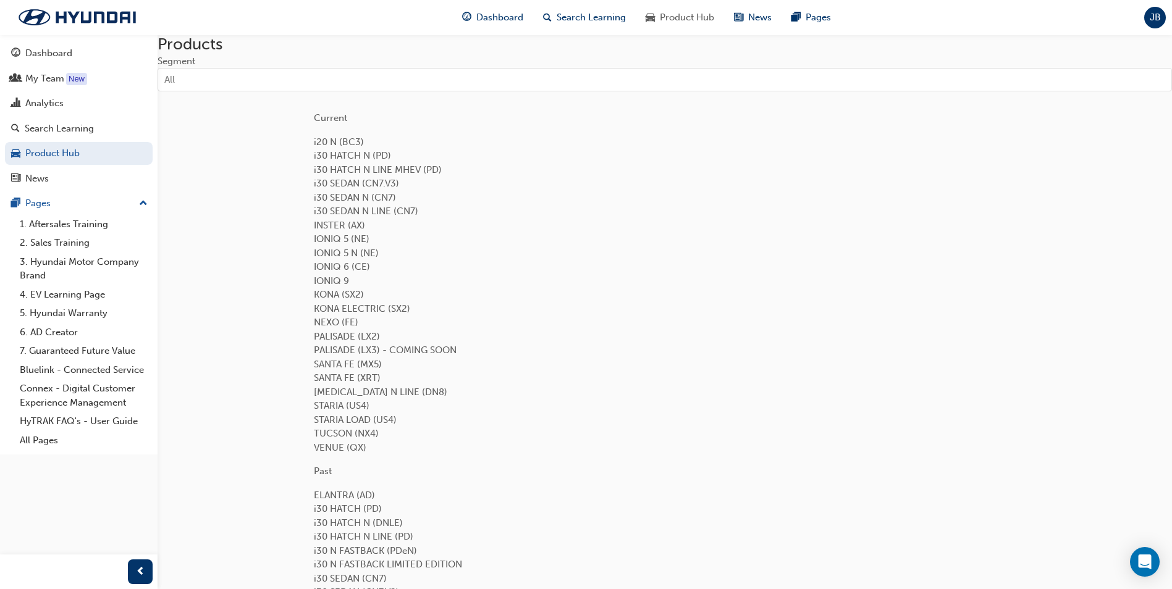
click at [1015, 343] on div at bounding box center [665, 343] width 702 height 0
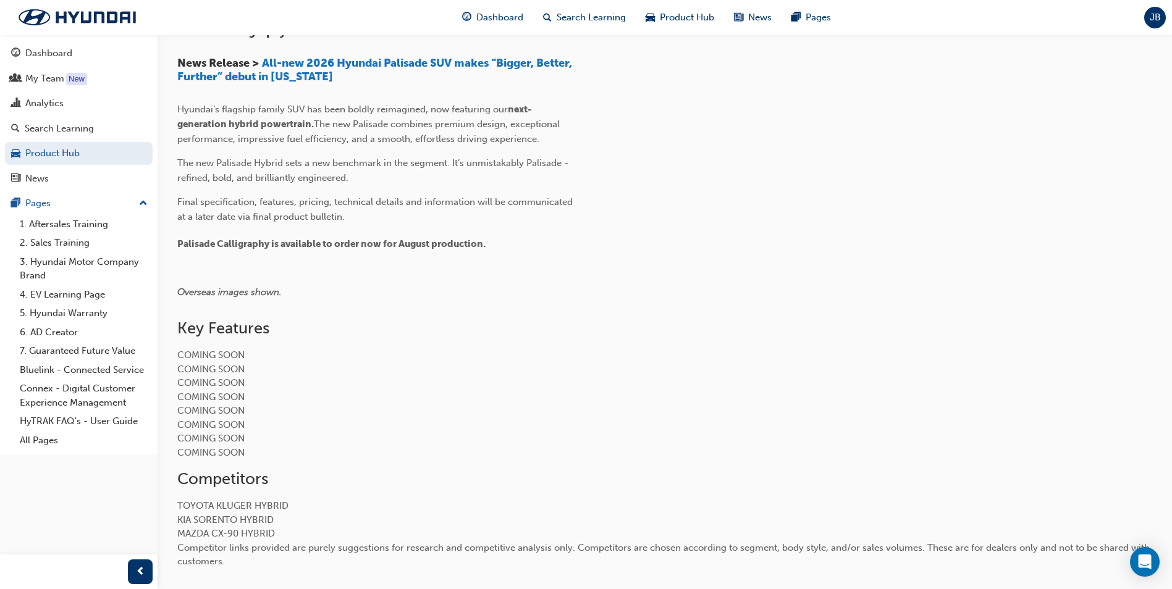
scroll to position [84, 0]
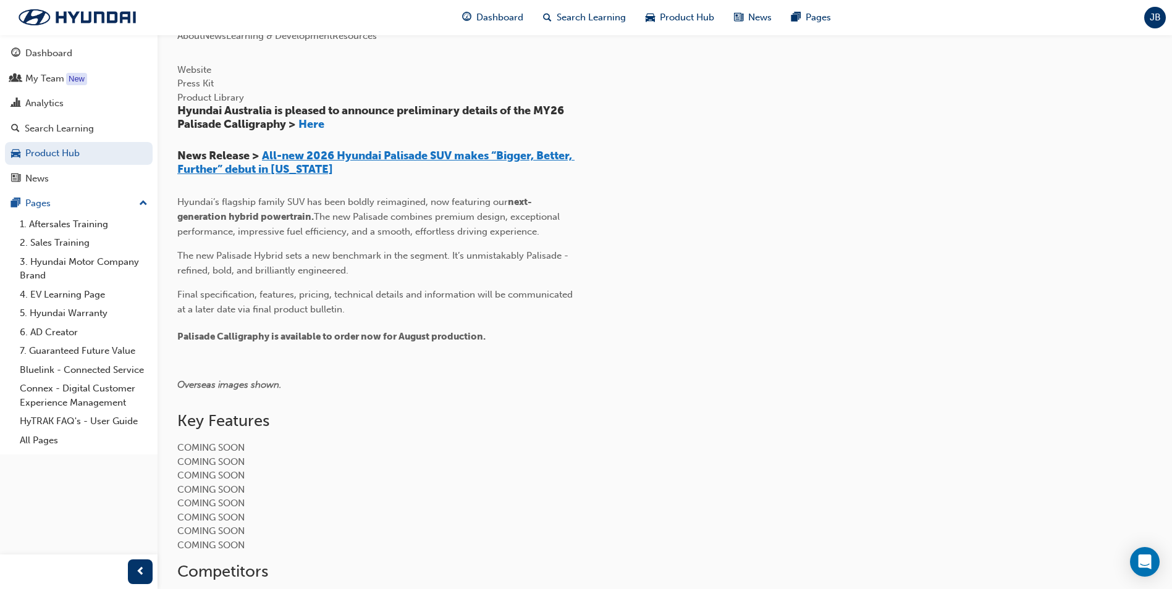
click at [505, 176] on span "All-new 2026 Hyundai Palisade SUV makes “Bigger, Better, Further” debut in [US_…" at bounding box center [375, 162] width 397 height 27
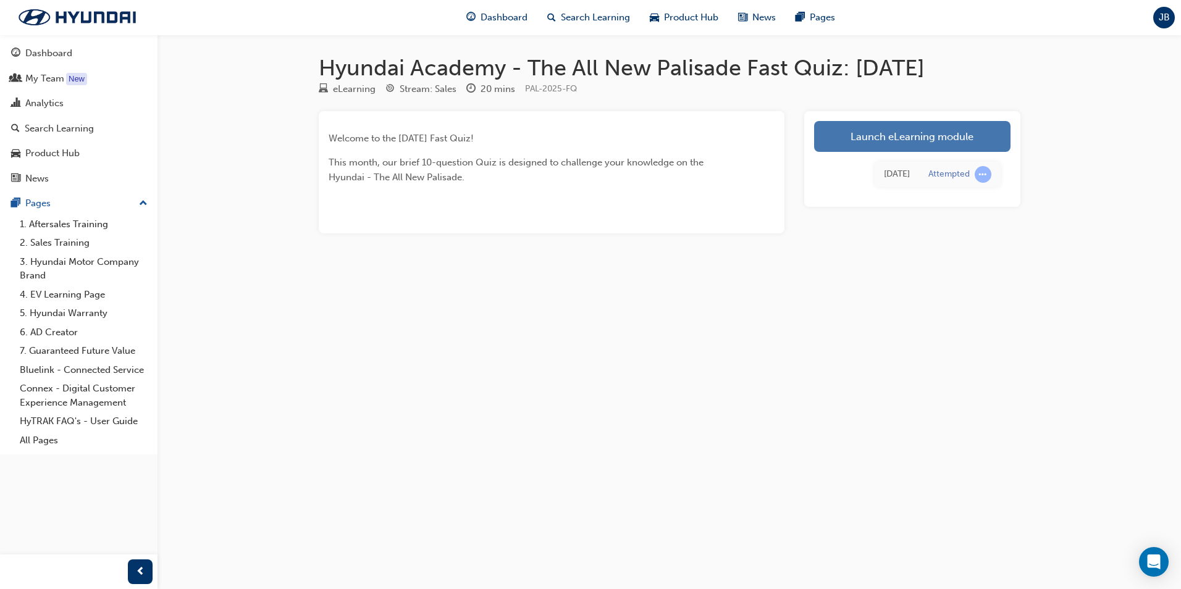
click at [893, 130] on link "Launch eLearning module" at bounding box center [912, 136] width 196 height 31
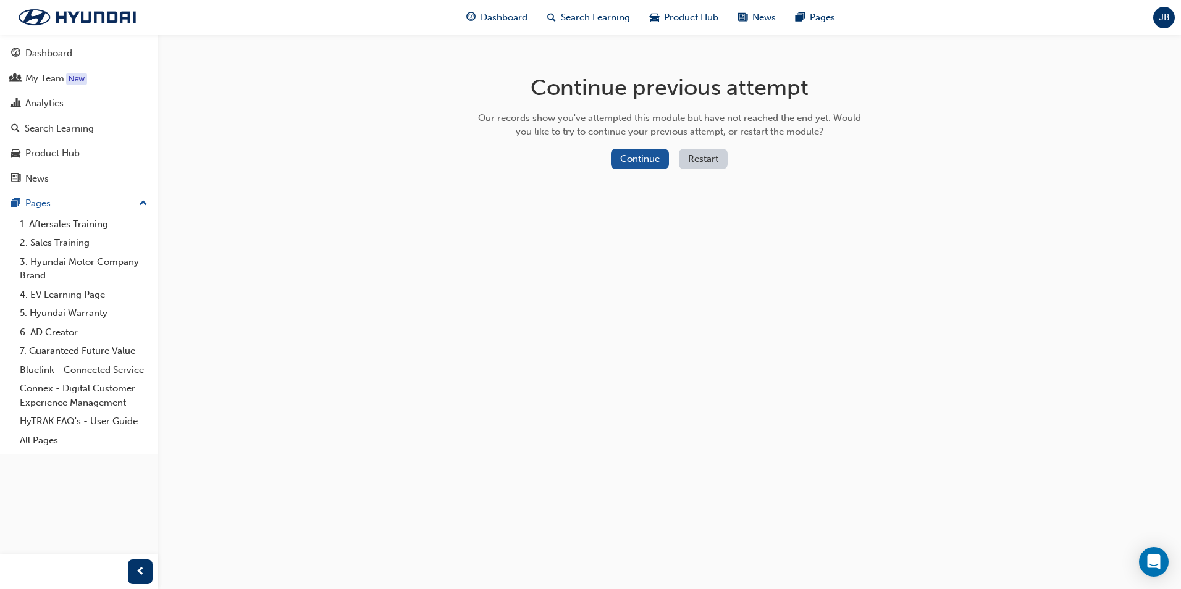
click at [698, 157] on button "Restart" at bounding box center [703, 159] width 49 height 20
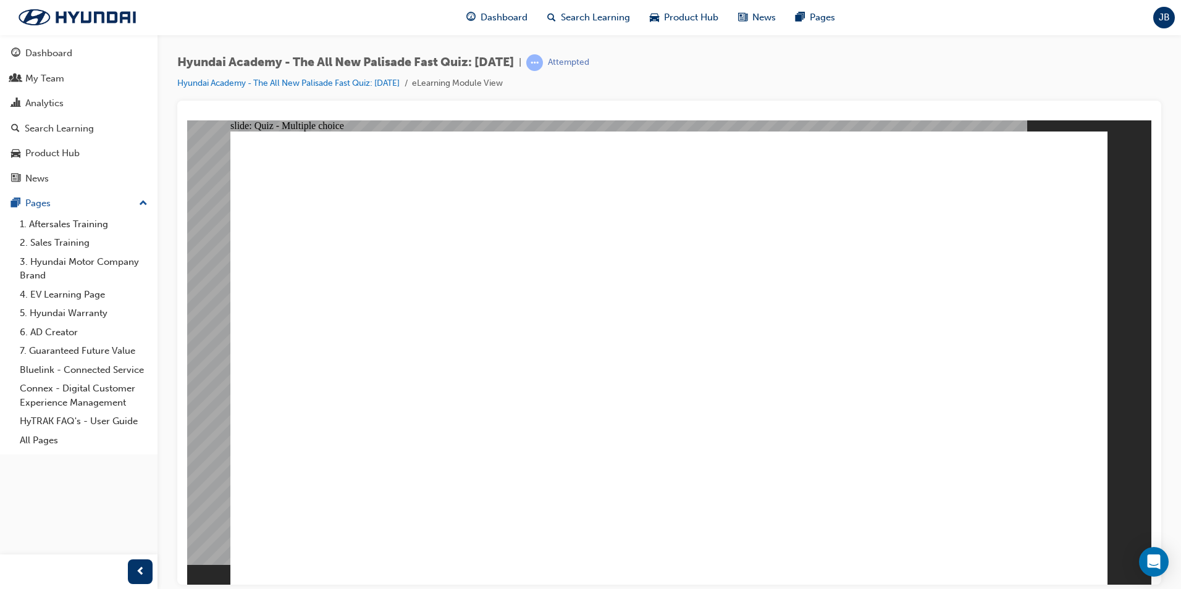
radio input "true"
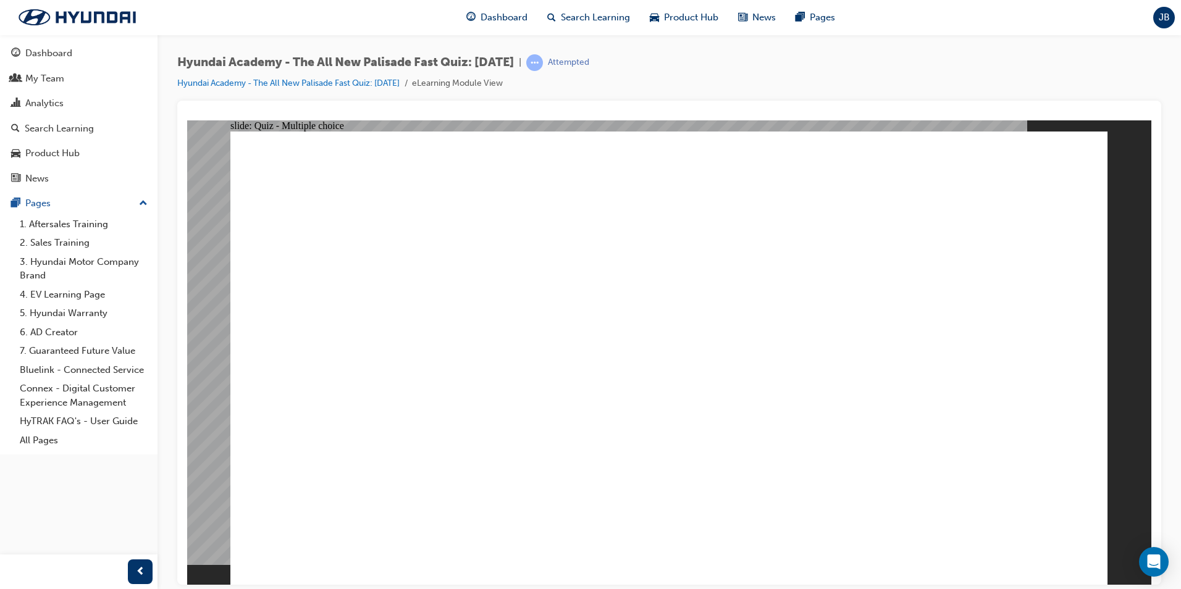
radio input "true"
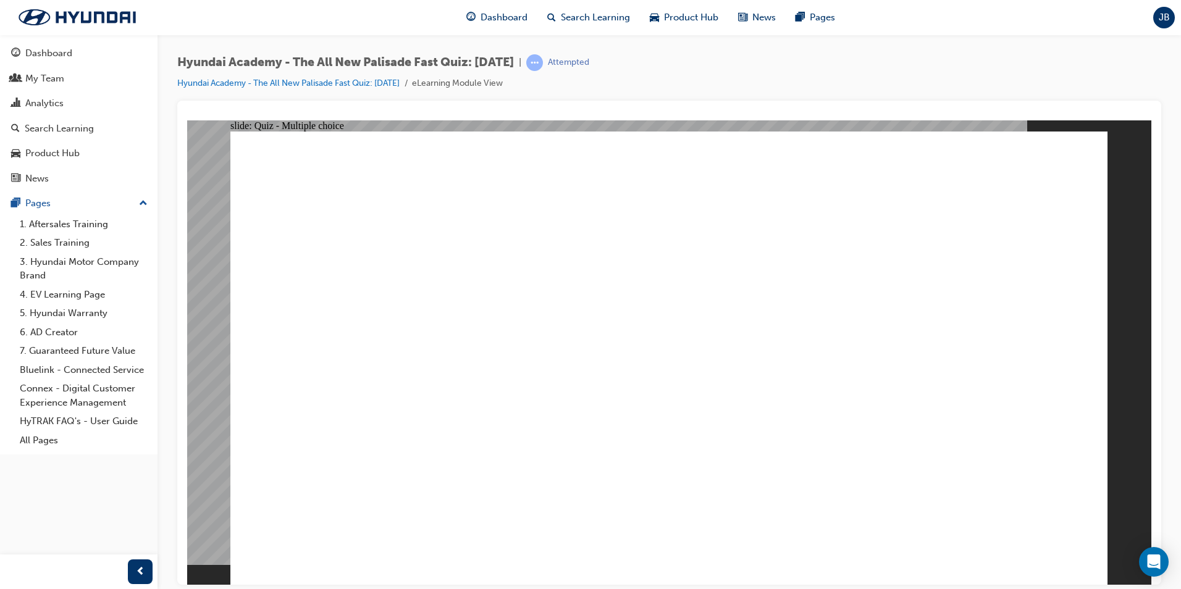
radio input "true"
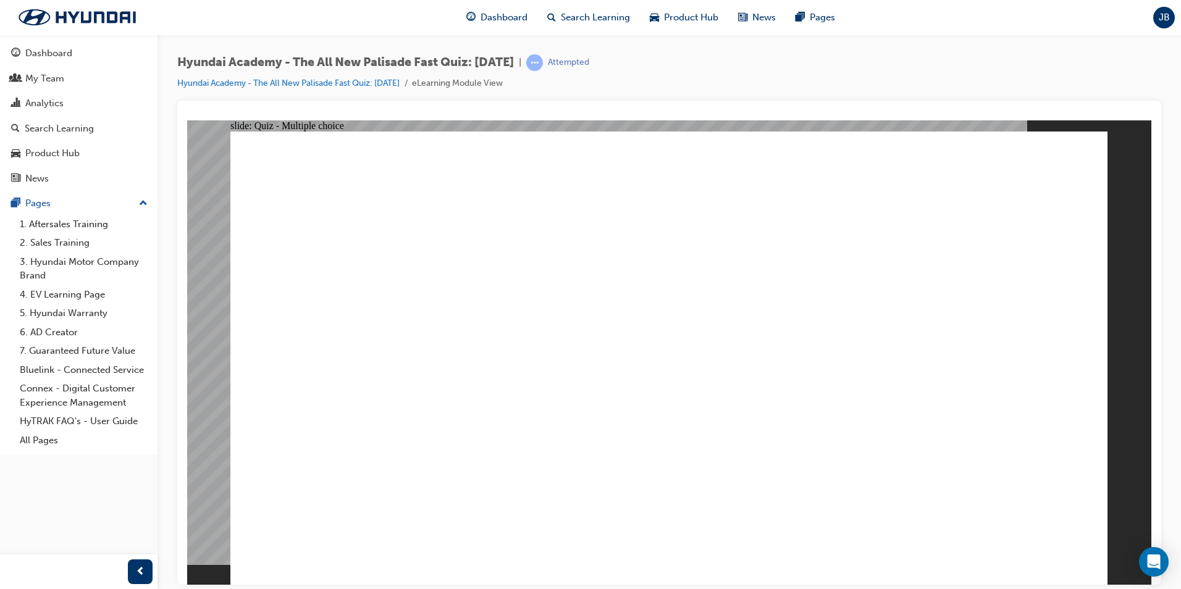
radio input "false"
radio input "true"
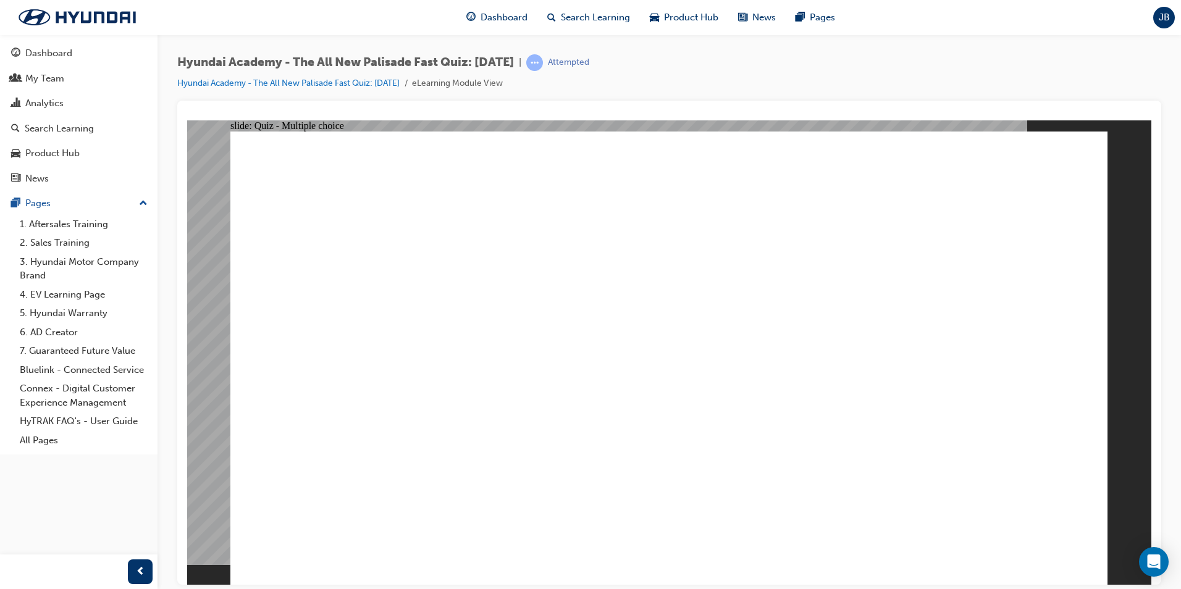
checkbox input "true"
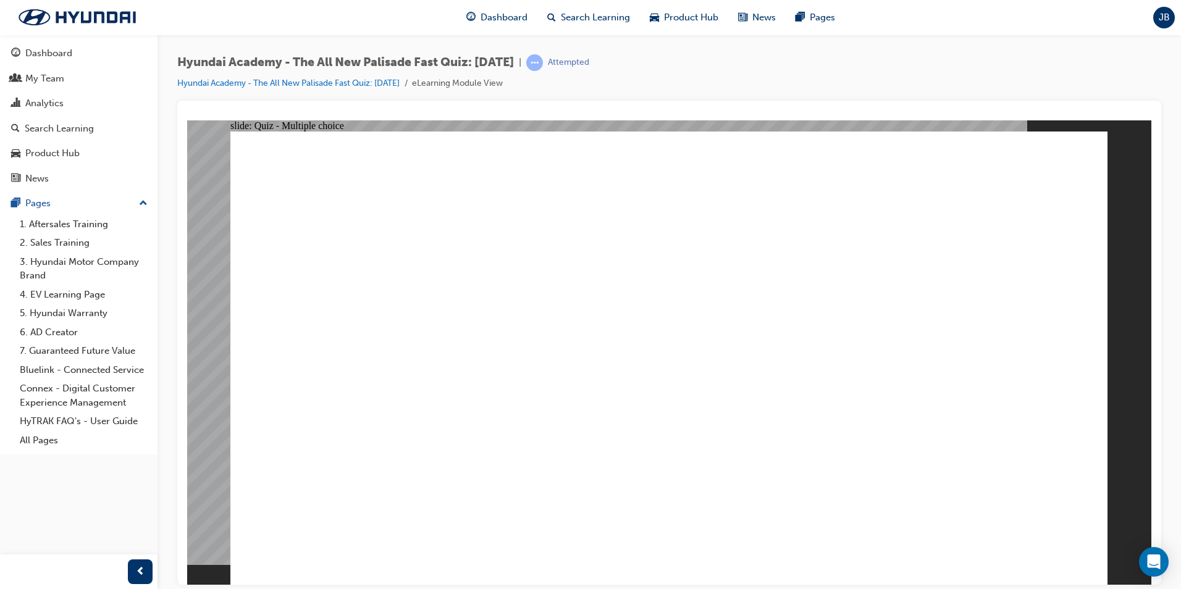
checkbox input "true"
checkbox input "false"
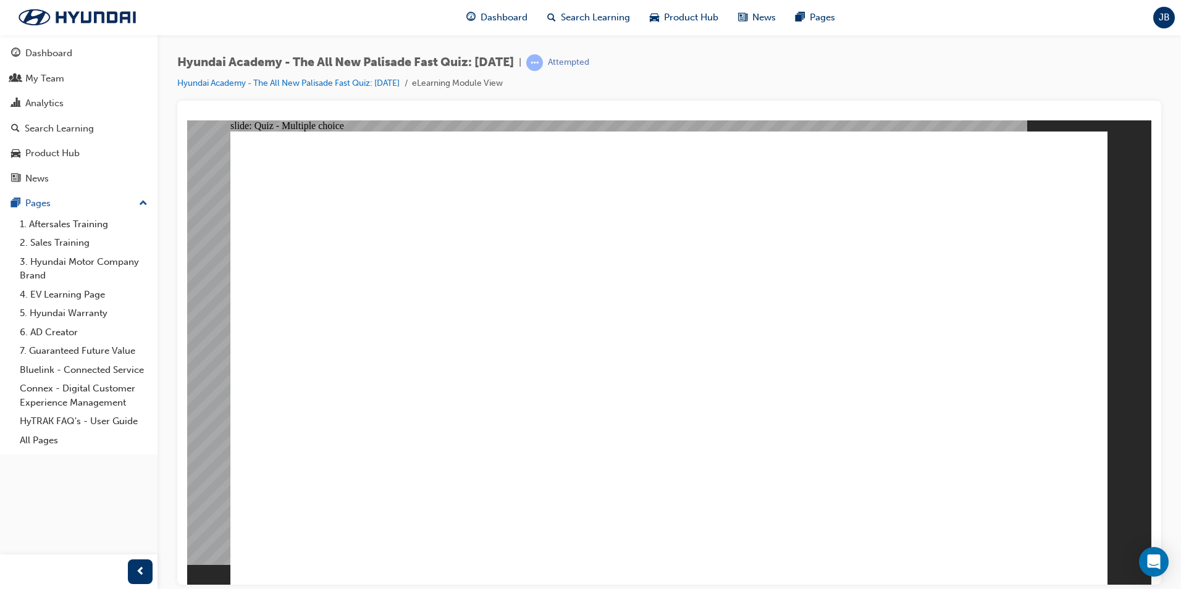
checkbox input "false"
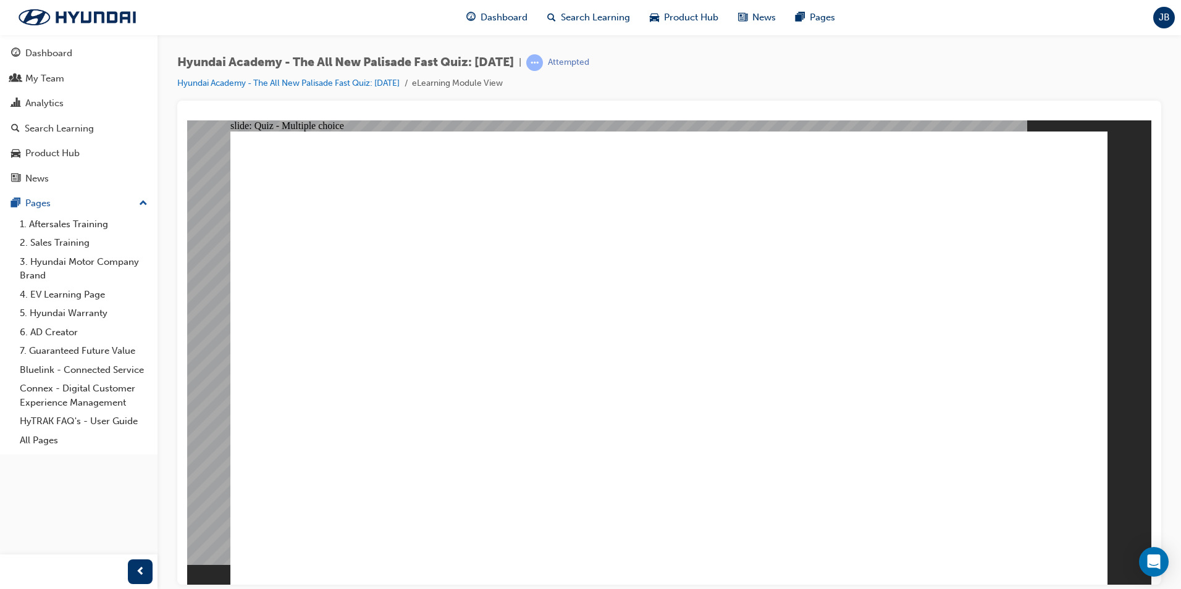
radio input "true"
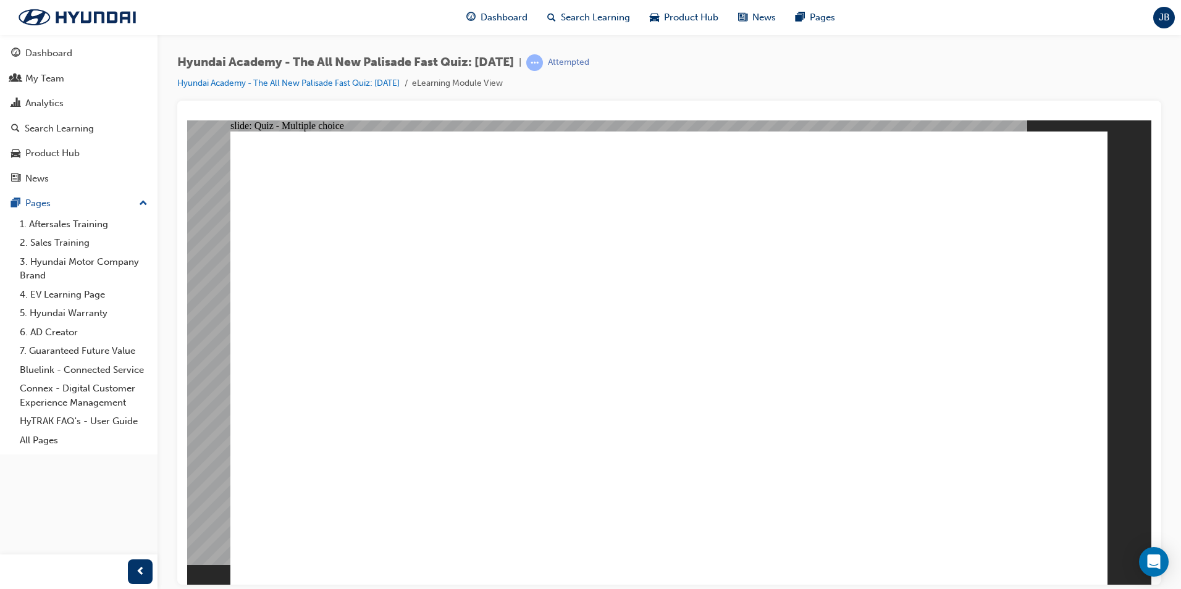
checkbox input "true"
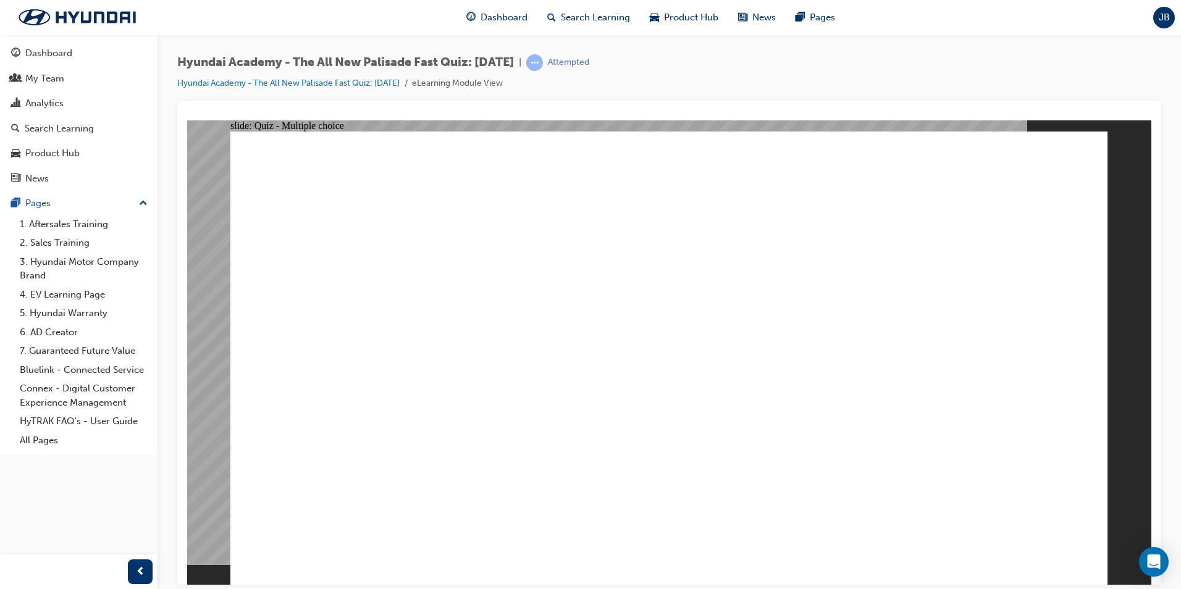
checkbox input "true"
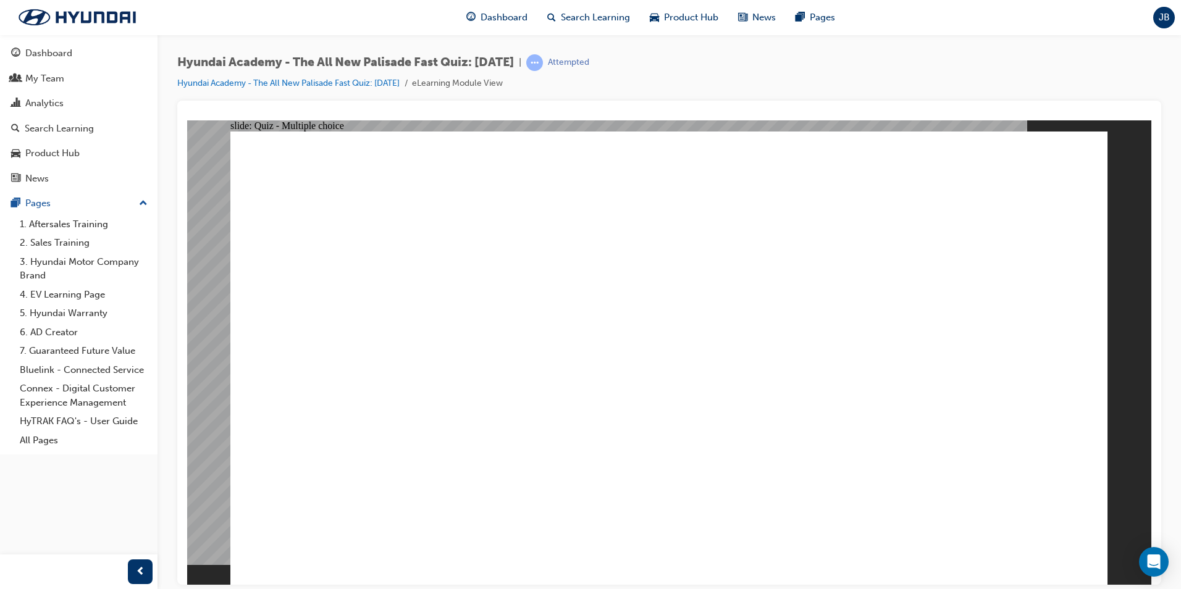
radio input "true"
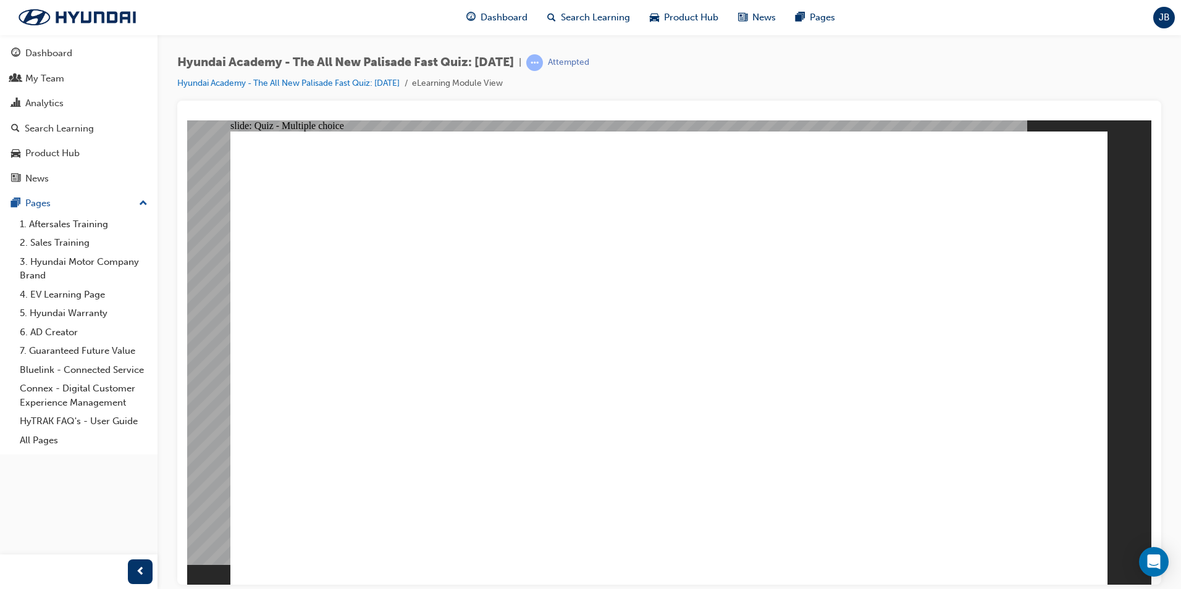
radio input "true"
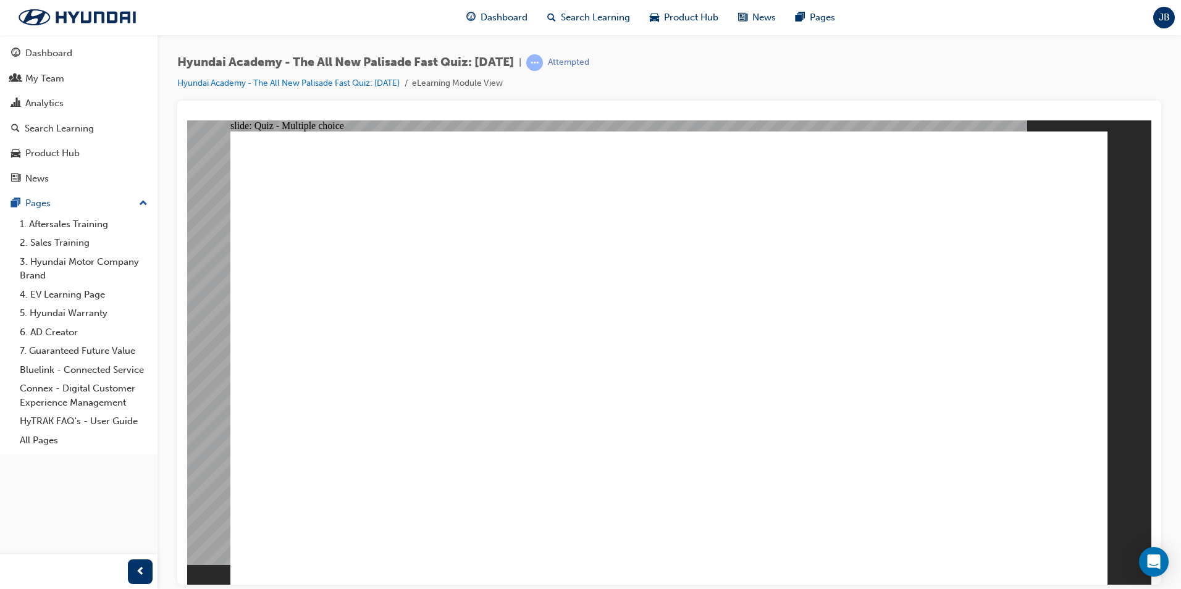
radio input "true"
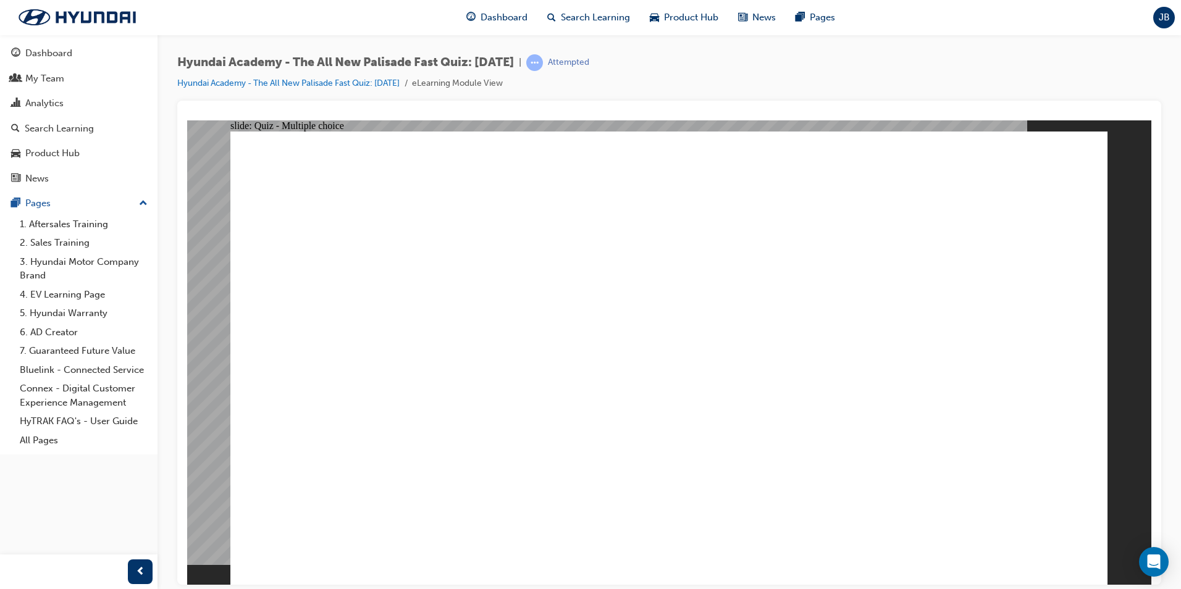
radio input "true"
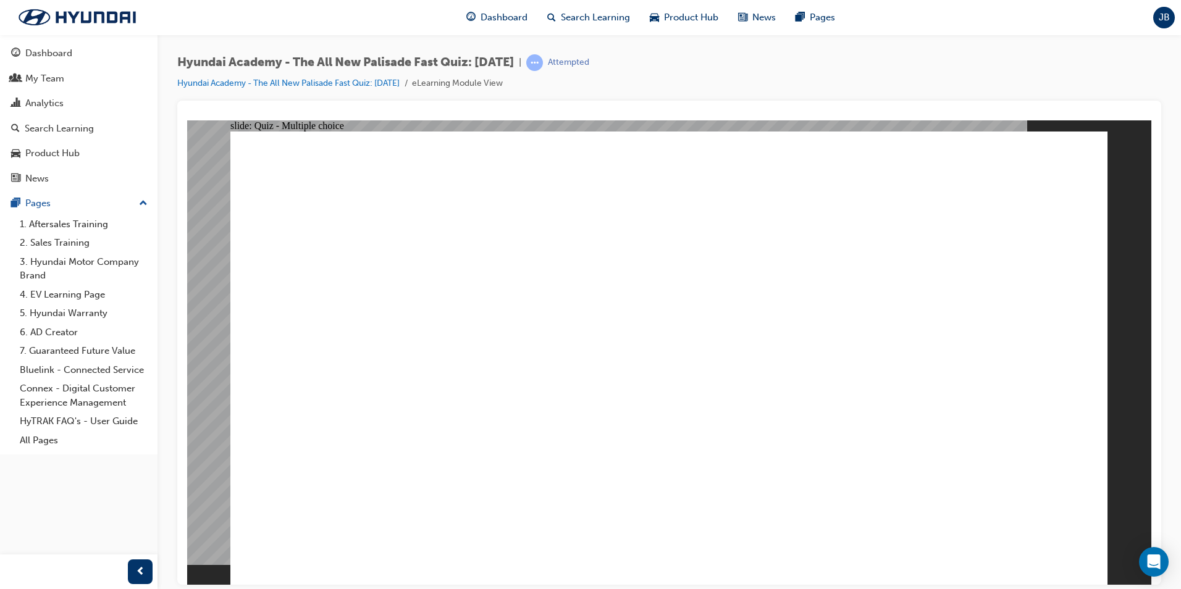
radio input "true"
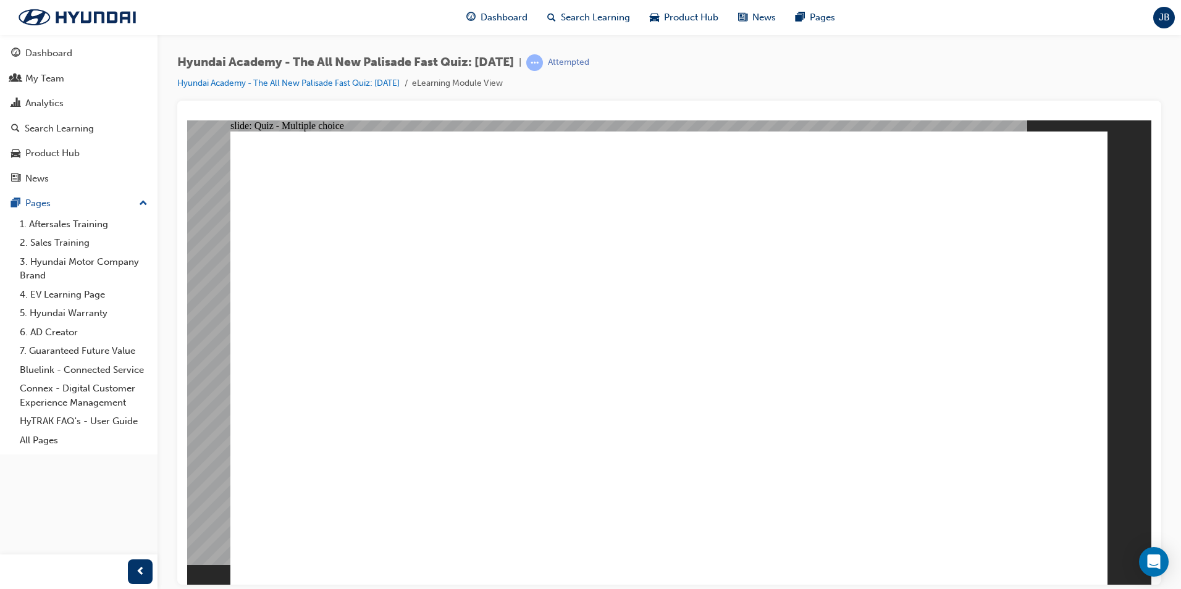
checkbox input "true"
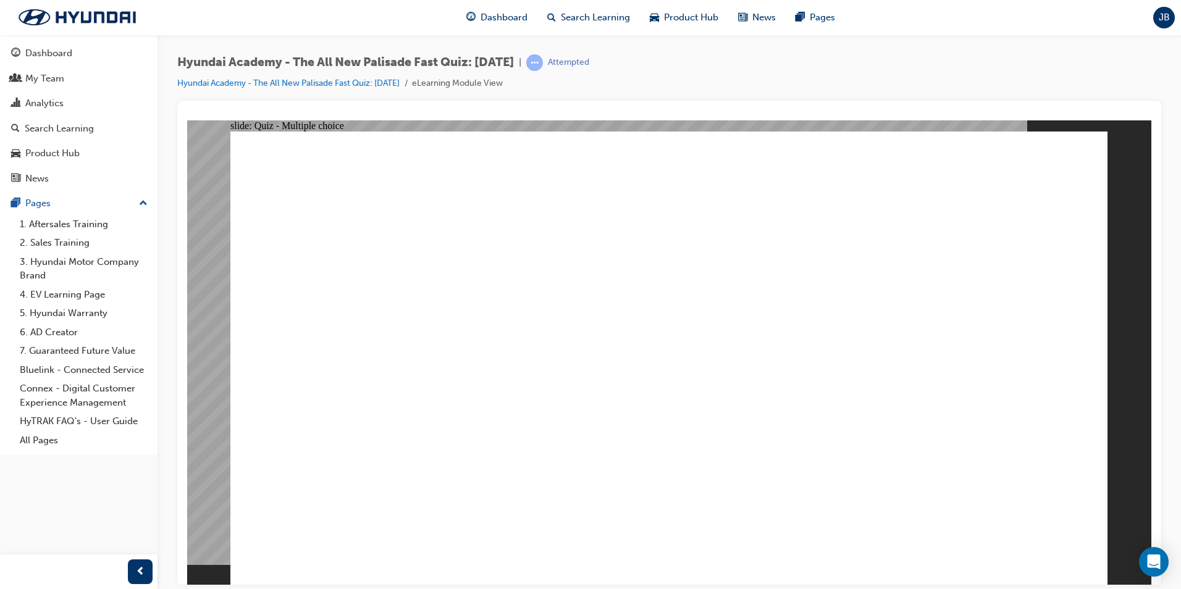
radio input "true"
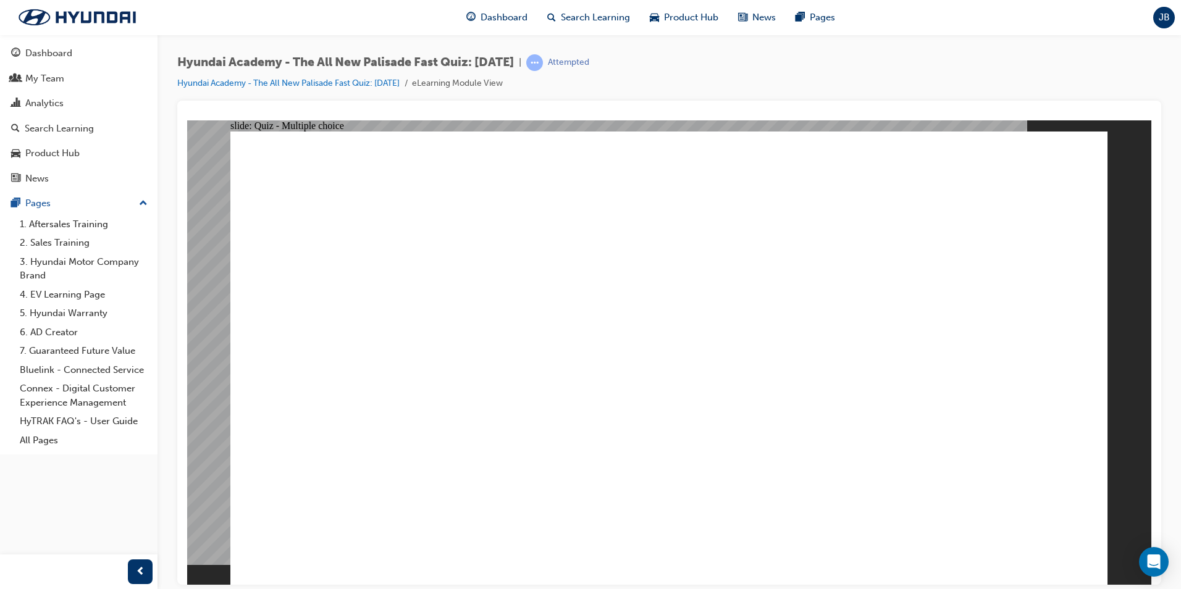
radio input "true"
checkbox input "true"
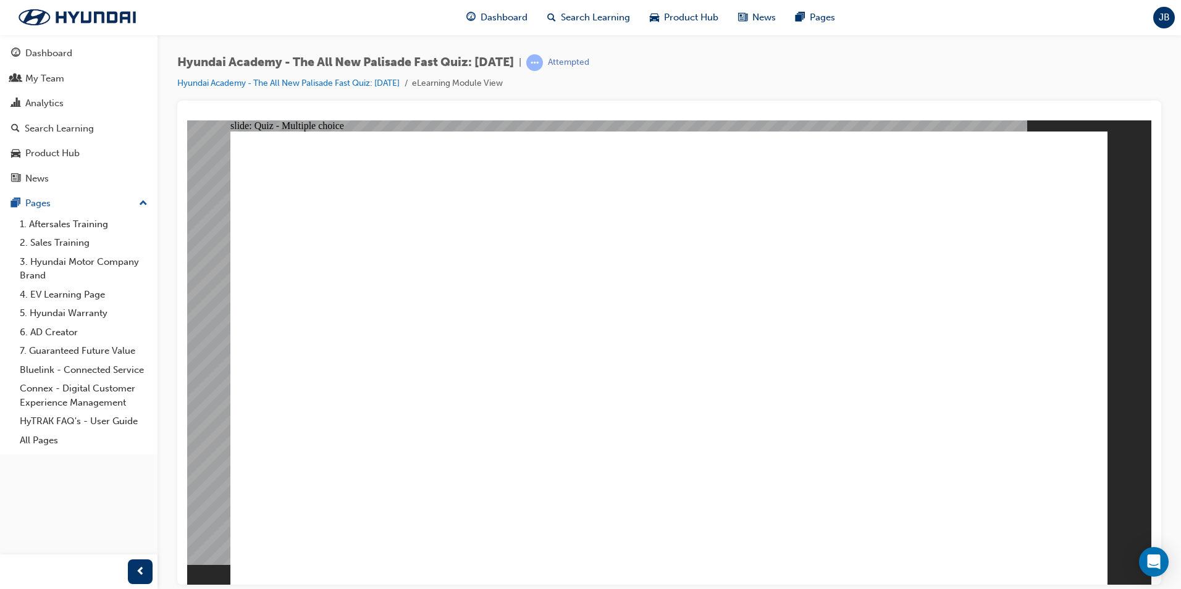
checkbox input "true"
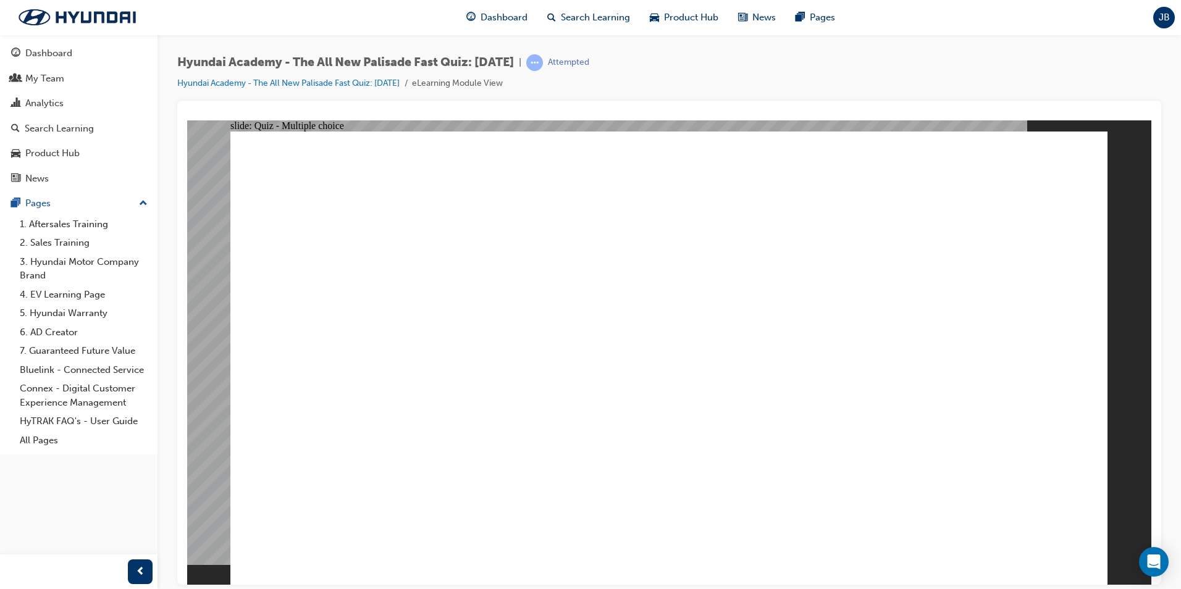
checkbox input "true"
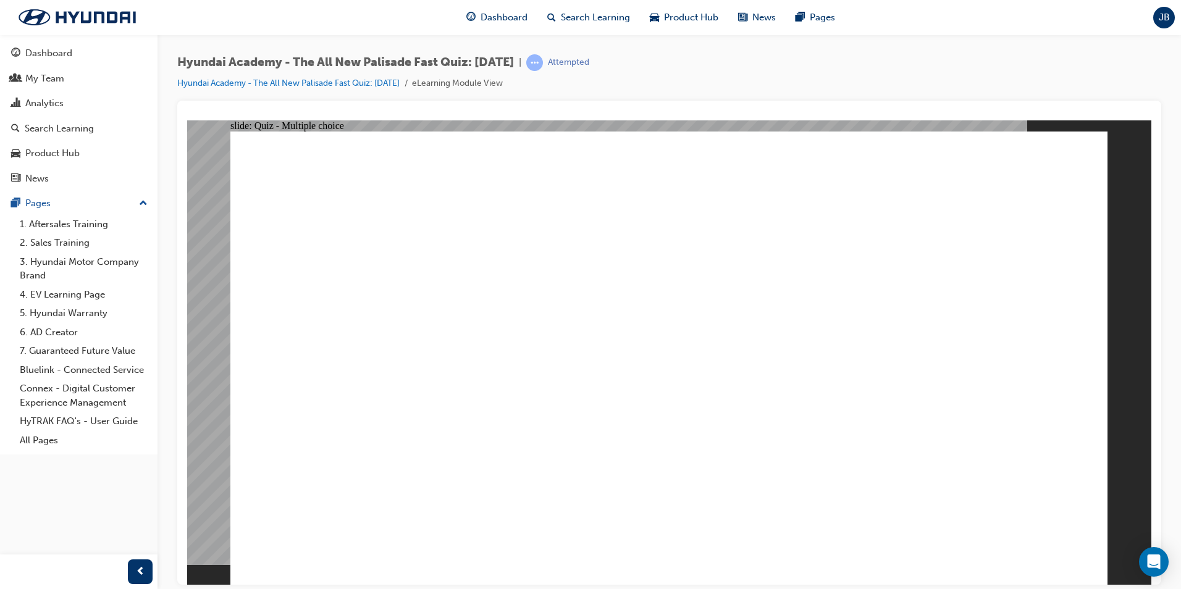
radio input "true"
